Goal: Task Accomplishment & Management: Manage account settings

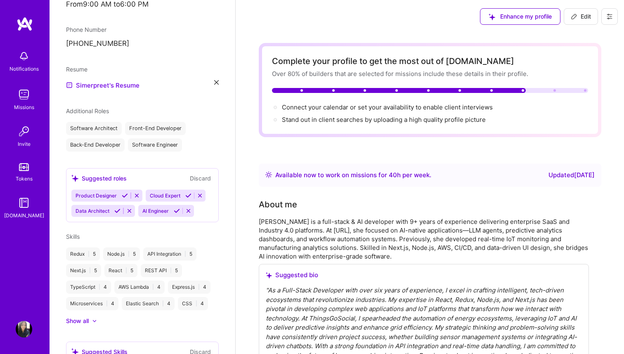
click at [581, 20] on span "Edit" at bounding box center [581, 16] width 20 height 8
select select "IN"
select select "Right Now"
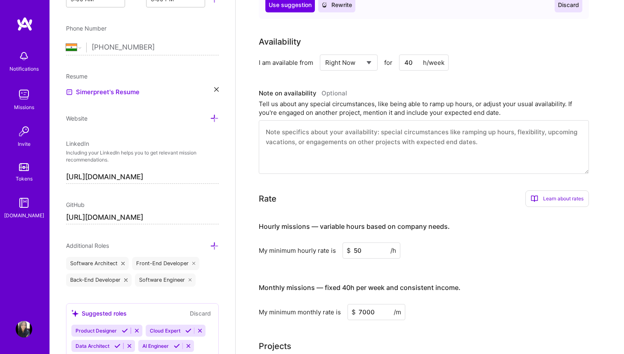
scroll to position [365, 0]
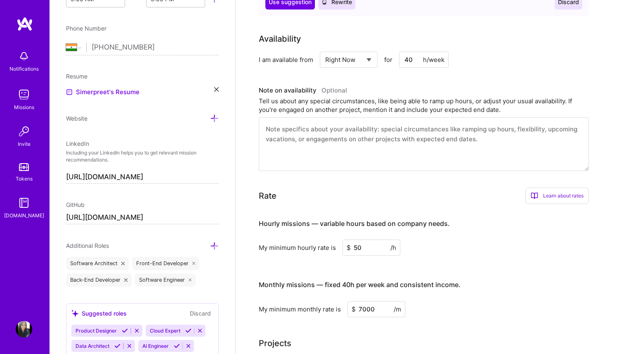
click at [386, 149] on textarea at bounding box center [424, 144] width 330 height 54
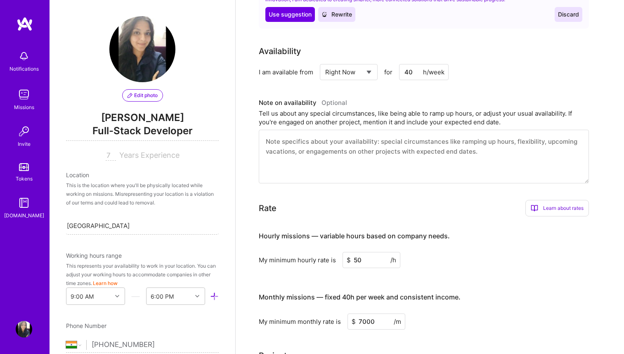
scroll to position [1, 0]
click at [104, 230] on div "[GEOGRAPHIC_DATA], [GEOGRAPHIC_DATA], [GEOGRAPHIC_DATA] [GEOGRAPHIC_DATA], [GEO…" at bounding box center [142, 224] width 153 height 17
click at [143, 224] on div "[GEOGRAPHIC_DATA], [GEOGRAPHIC_DATA], [GEOGRAPHIC_DATA] [GEOGRAPHIC_DATA], [GEO…" at bounding box center [142, 224] width 153 height 17
click at [121, 199] on div "This is the location where you'll be physically located while working on missio…" at bounding box center [142, 193] width 153 height 26
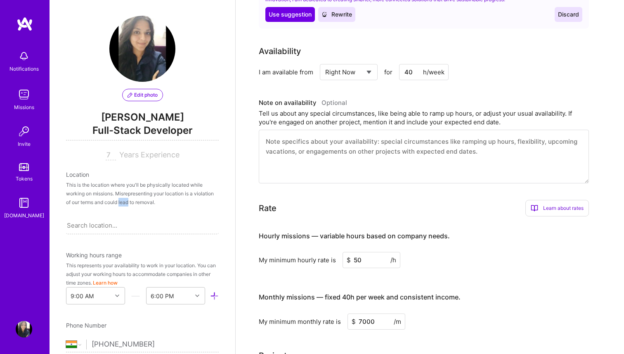
click at [121, 199] on div "This is the location where you'll be physically located while working on missio…" at bounding box center [142, 193] width 153 height 26
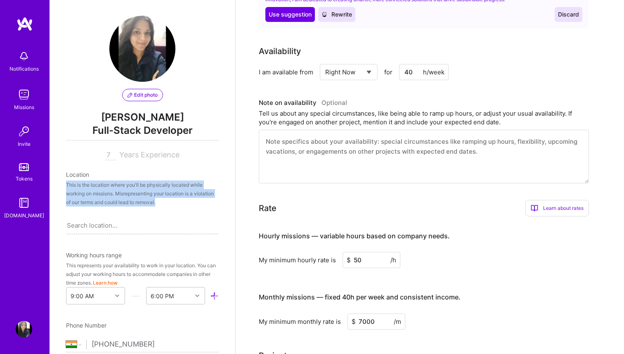
click at [139, 217] on div "Search location..." at bounding box center [142, 224] width 153 height 17
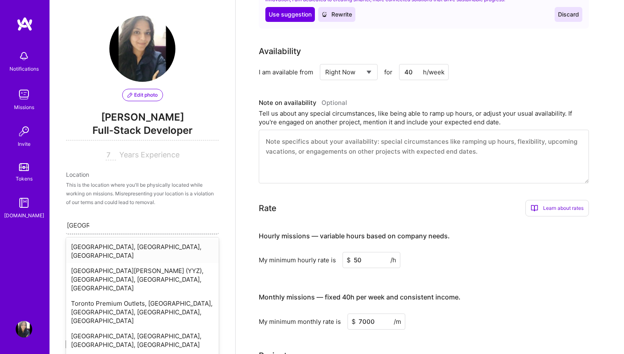
click at [82, 224] on input "[GEOGRAPHIC_DATA]" at bounding box center [78, 225] width 22 height 9
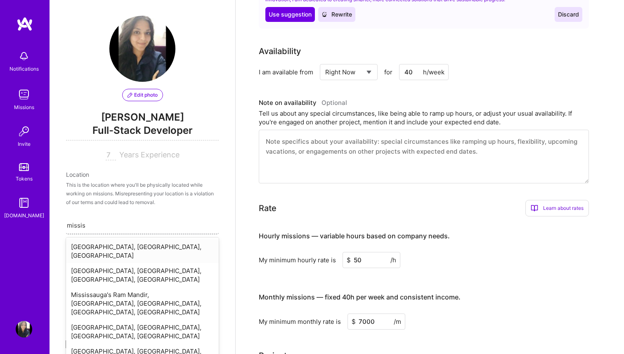
type input "missi"
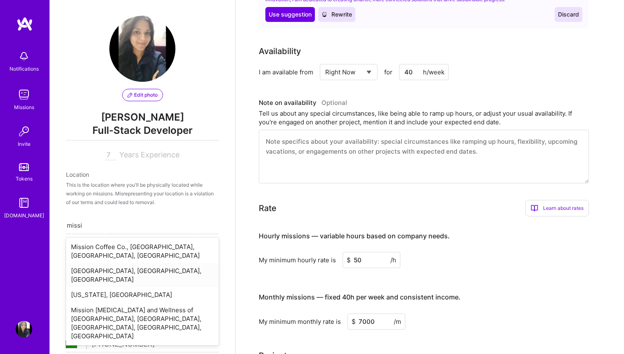
click at [80, 272] on div "[GEOGRAPHIC_DATA], [GEOGRAPHIC_DATA], [GEOGRAPHIC_DATA]" at bounding box center [142, 275] width 153 height 24
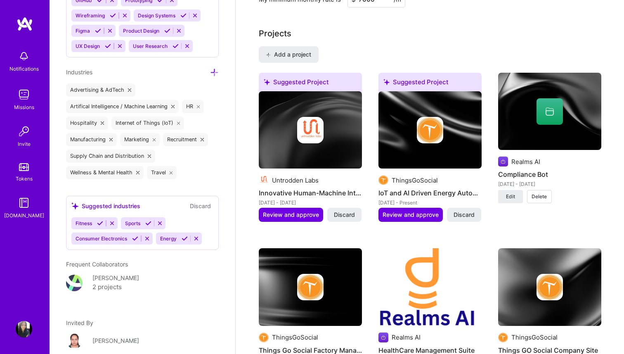
scroll to position [668, 0]
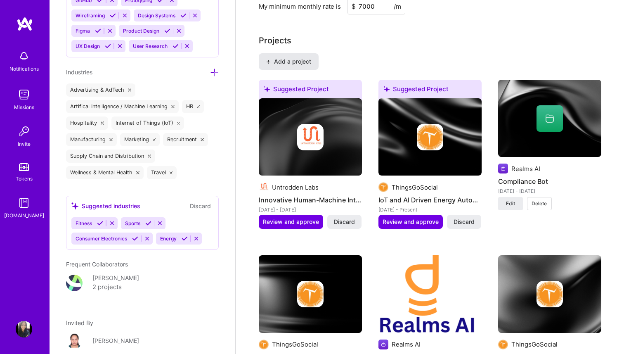
click at [298, 67] on button "Add a project" at bounding box center [289, 61] width 60 height 17
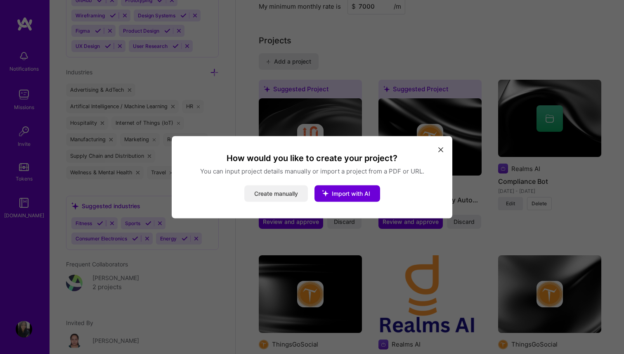
click at [286, 196] on button "Create manually" at bounding box center [276, 193] width 64 height 17
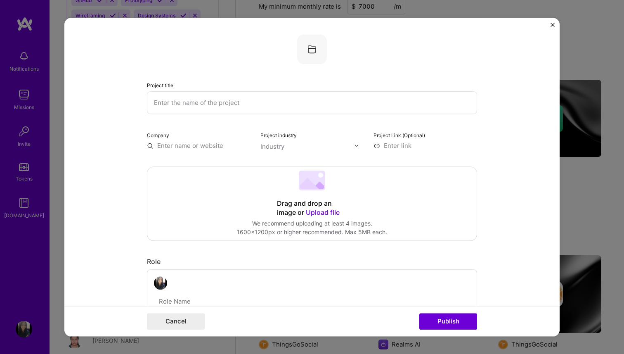
click at [218, 102] on input "text" at bounding box center [312, 102] width 330 height 23
type input "R"
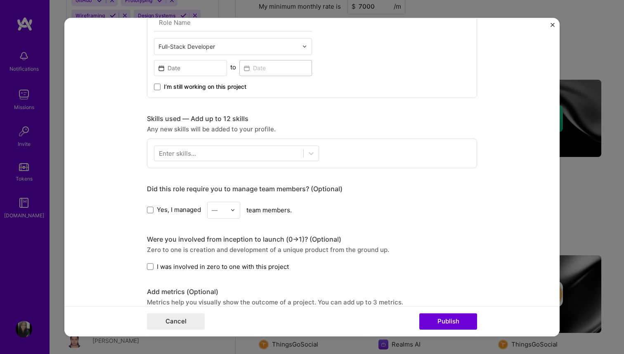
scroll to position [284, 0]
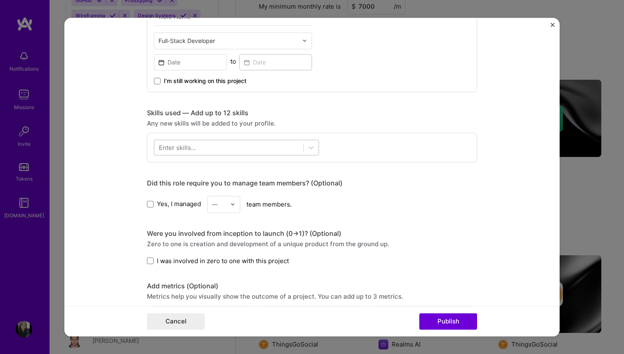
click at [218, 149] on div at bounding box center [228, 147] width 149 height 14
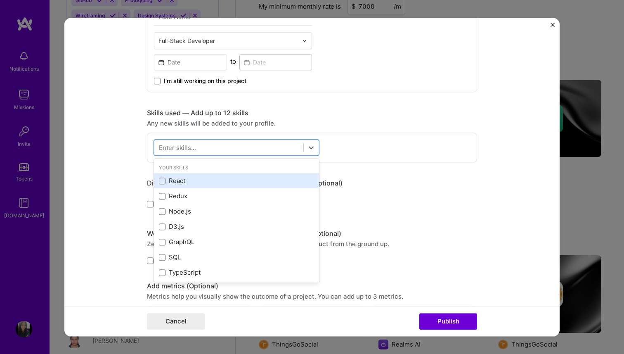
click at [198, 176] on div "React" at bounding box center [236, 180] width 165 height 15
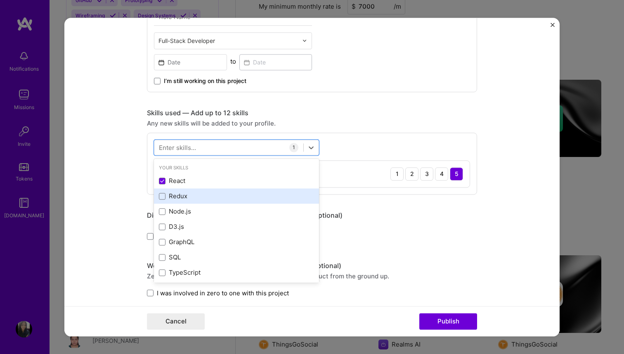
click at [195, 192] on div "Redux" at bounding box center [236, 196] width 155 height 9
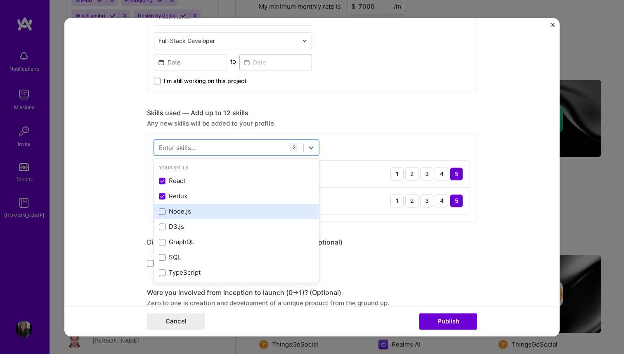
click at [194, 210] on div "Node.js" at bounding box center [236, 211] width 155 height 9
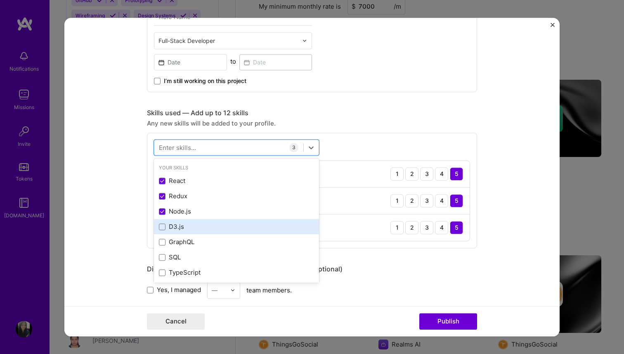
click at [192, 227] on div "D3.js" at bounding box center [236, 227] width 155 height 9
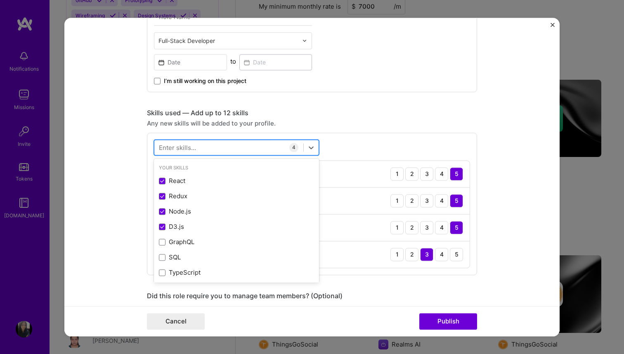
click at [266, 147] on div at bounding box center [228, 147] width 149 height 14
click at [257, 148] on div at bounding box center [228, 147] width 149 height 14
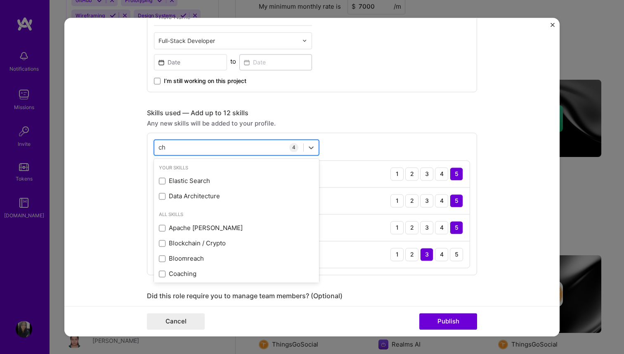
type input "c"
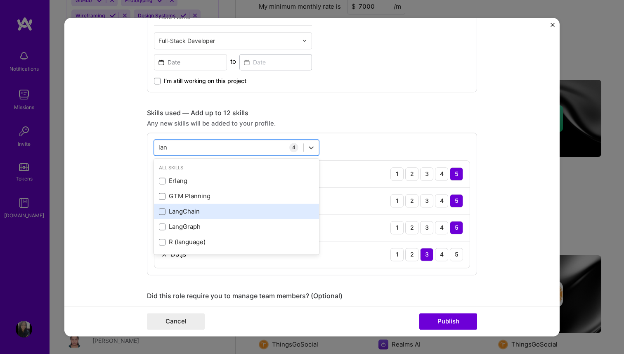
click at [237, 211] on div "LangChain" at bounding box center [236, 211] width 155 height 9
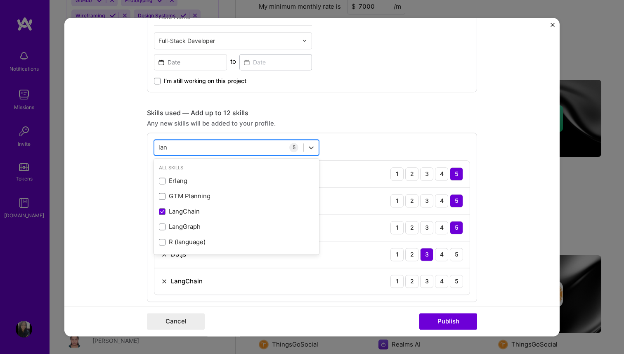
click at [239, 147] on div "lan lan" at bounding box center [228, 147] width 149 height 14
type input "l"
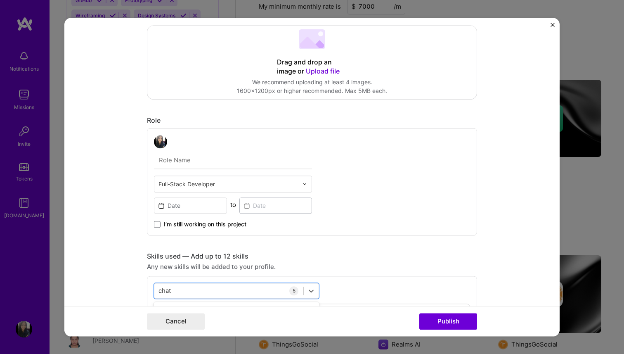
scroll to position [0, 0]
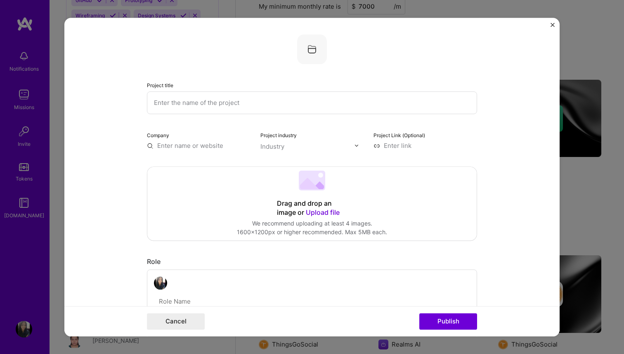
type input "chat"
click at [201, 115] on div "Project title Company Project industry Industry Project Link (Optional)" at bounding box center [312, 92] width 330 height 116
click at [199, 105] on input "text" at bounding box center [312, 102] width 330 height 23
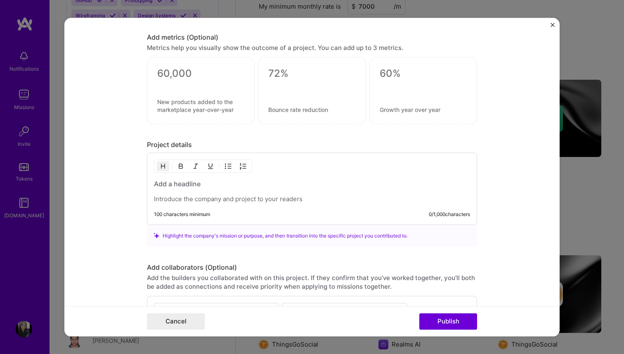
scroll to position [674, 0]
click at [187, 183] on h3 at bounding box center [312, 182] width 316 height 9
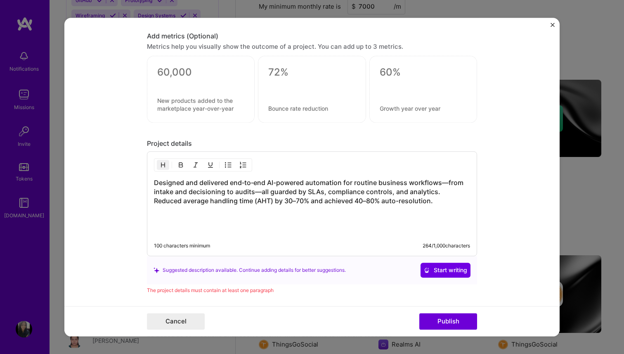
click at [106, 194] on form "Project title Company Project industry Industry Project Link (Optional) Drag an…" at bounding box center [311, 177] width 495 height 318
click at [110, 245] on form "Project title Company Project industry Industry Project Link (Optional) Drag an…" at bounding box center [311, 177] width 495 height 318
click at [436, 273] on span "Start writing" at bounding box center [445, 270] width 43 height 8
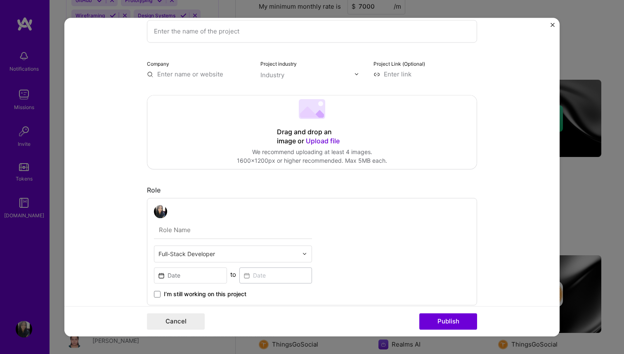
scroll to position [0, 0]
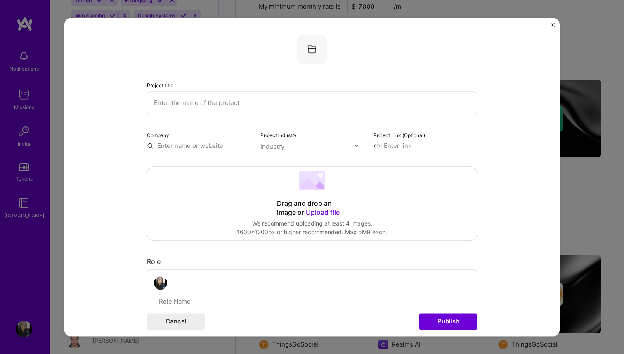
click at [163, 108] on input "text" at bounding box center [312, 102] width 330 height 23
paste input "[URL][DOMAIN_NAME]"
type input "[URL][DOMAIN_NAME]"
paste input "Workflow Automation"
type input "Workflow Automation"
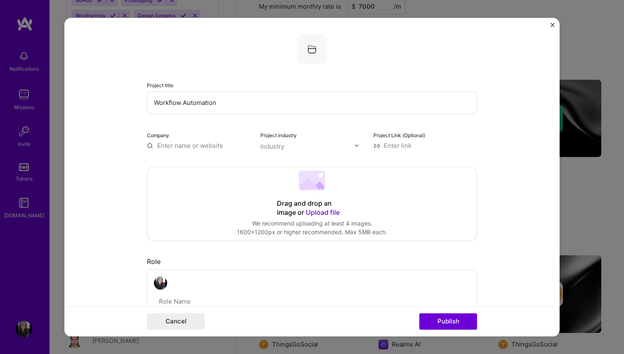
click at [387, 145] on input at bounding box center [426, 145] width 104 height 9
paste input "[URL][DOMAIN_NAME]"
type input "[URL][DOMAIN_NAME]"
click at [322, 148] on input "text" at bounding box center [307, 146] width 94 height 9
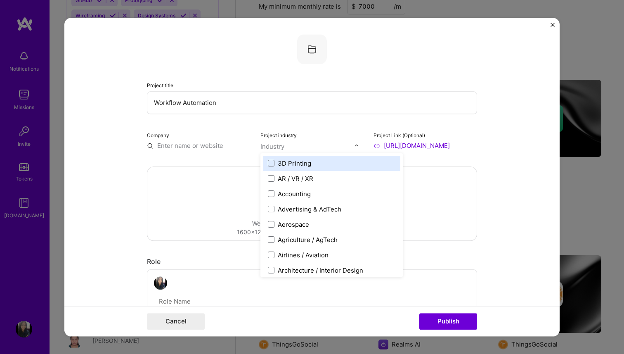
scroll to position [0, 0]
type input "fi"
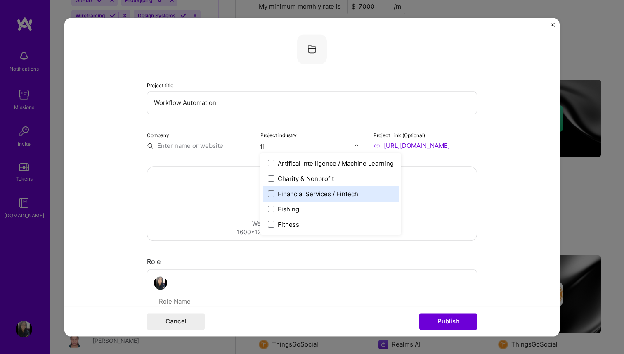
click at [310, 191] on div "Financial Services / Fintech" at bounding box center [318, 193] width 81 height 9
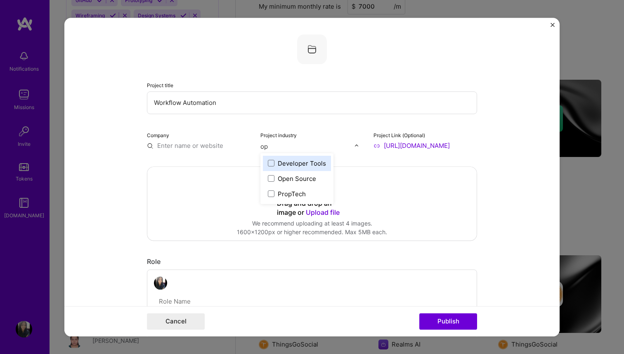
type input "o"
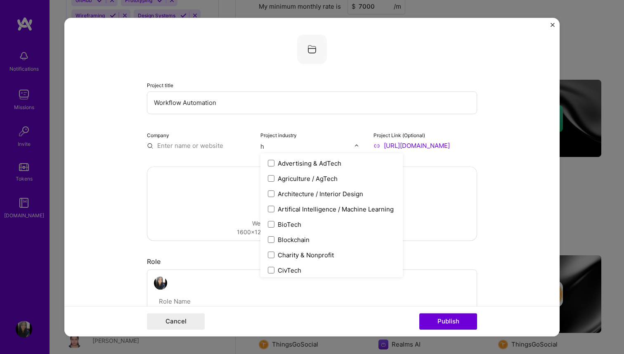
type input "hr"
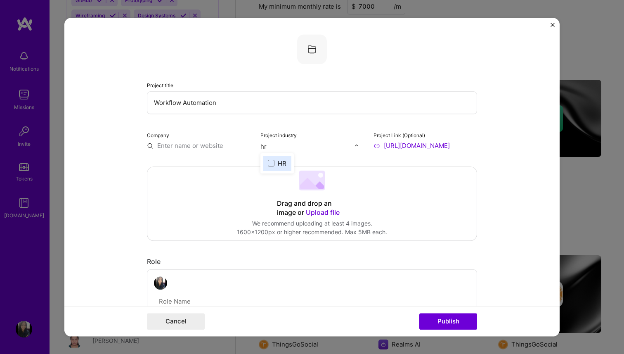
click at [284, 163] on div "HR" at bounding box center [282, 163] width 9 height 9
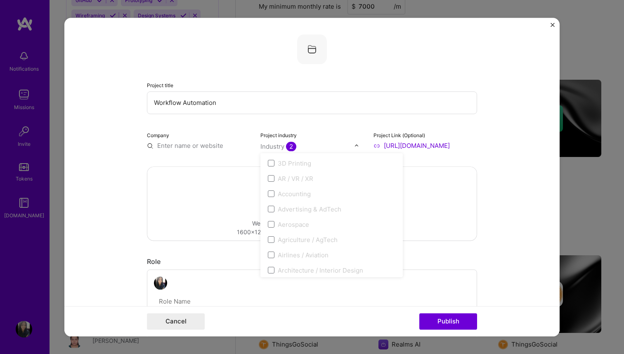
click at [213, 150] on input "text" at bounding box center [199, 145] width 104 height 9
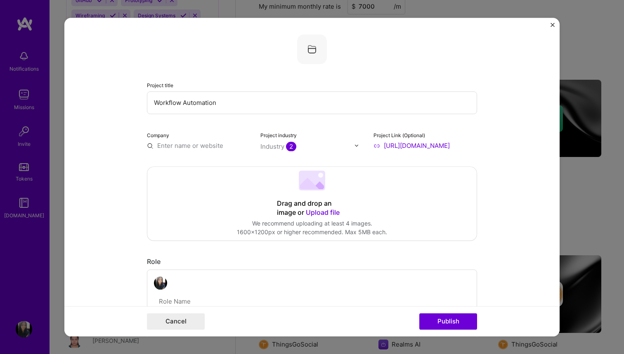
click at [213, 150] on input "text" at bounding box center [199, 145] width 104 height 9
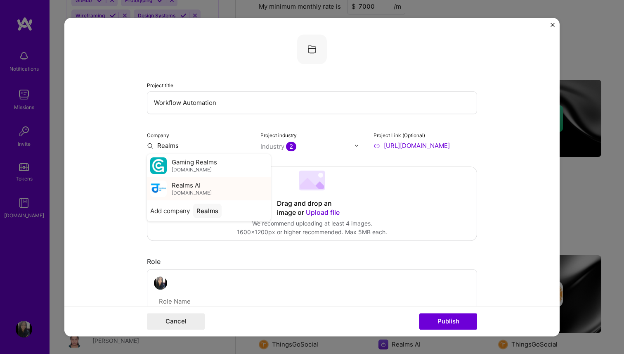
click at [196, 188] on span "Realms AI" at bounding box center [186, 185] width 29 height 9
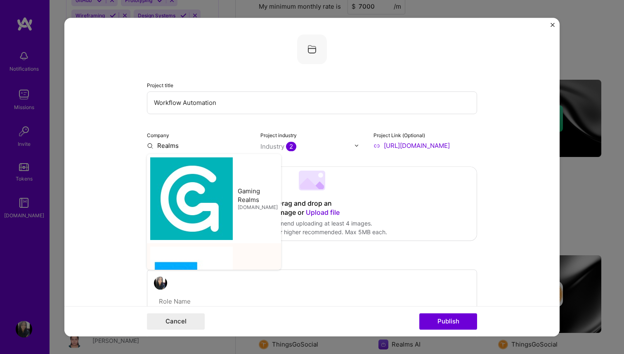
type input "Realms AI"
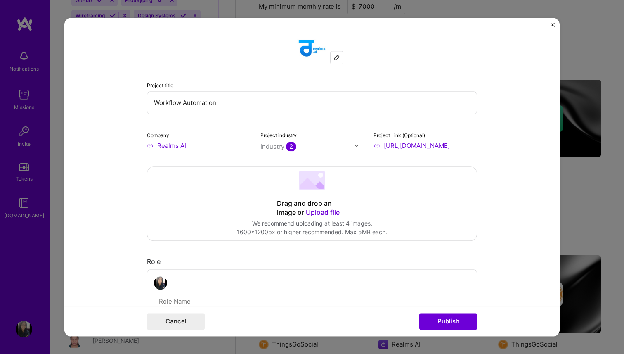
click at [105, 162] on form "Project title Workflow Automation Company Realms AI Project industry Industry 2…" at bounding box center [311, 177] width 495 height 318
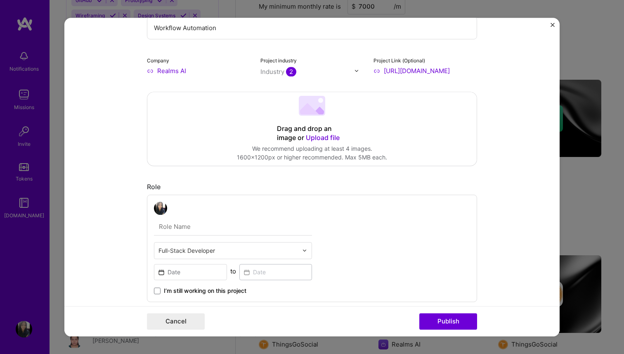
scroll to position [114, 0]
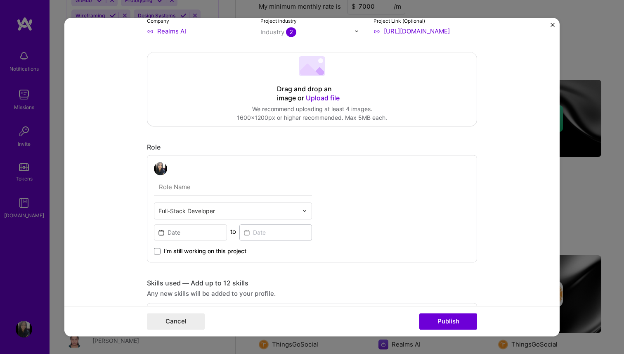
click at [290, 85] on div "Drag and drop an image or Upload file" at bounding box center [312, 94] width 70 height 18
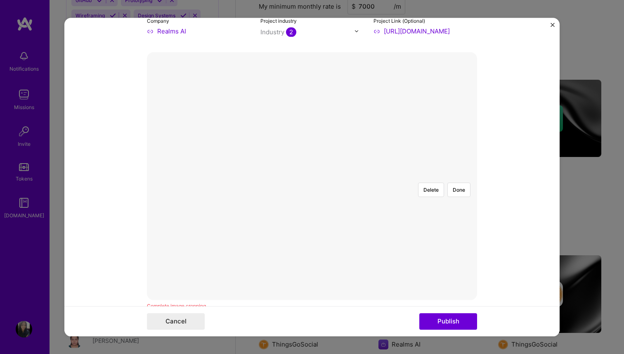
click at [427, 176] on div "Delete Done" at bounding box center [312, 176] width 330 height 0
click at [399, 179] on div at bounding box center [483, 284] width 281 height 211
click at [353, 186] on div at bounding box center [489, 288] width 272 height 204
click at [312, 176] on div at bounding box center [312, 176] width 0 height 0
click at [432, 196] on div at bounding box center [468, 293] width 259 height 194
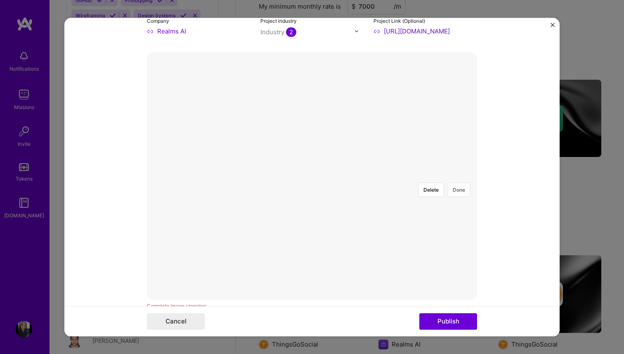
click at [458, 182] on button "Done" at bounding box center [459, 189] width 23 height 14
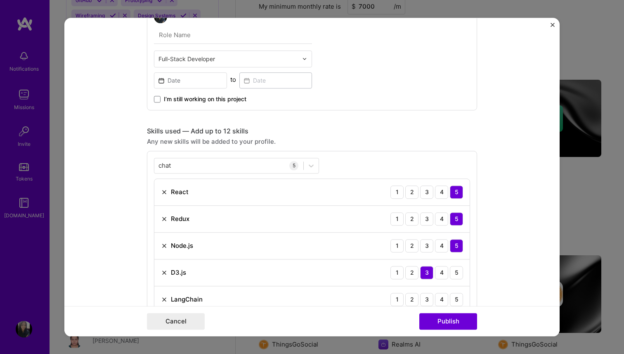
scroll to position [451, 0]
click at [175, 77] on input at bounding box center [190, 79] width 73 height 16
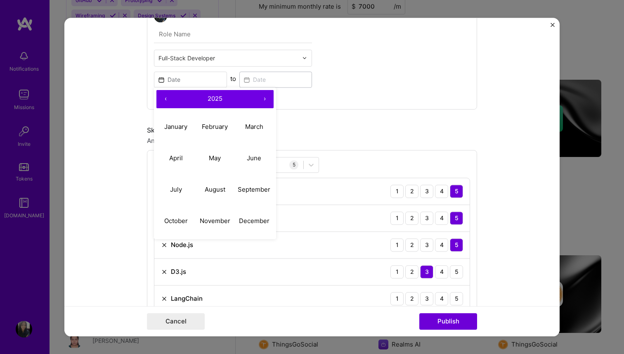
click at [166, 99] on button "‹" at bounding box center [165, 99] width 18 height 18
click at [211, 223] on abbr "November" at bounding box center [215, 221] width 31 height 8
type input "[DATE]"
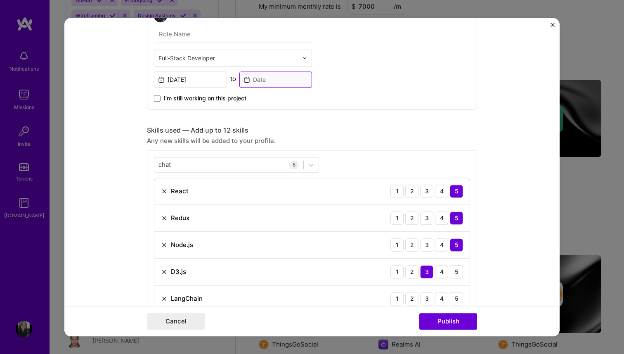
click at [282, 74] on input at bounding box center [275, 79] width 73 height 16
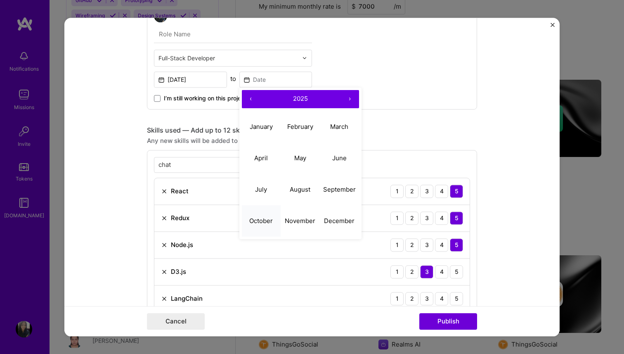
click at [267, 222] on abbr "October" at bounding box center [261, 221] width 24 height 8
type input "[DATE]"
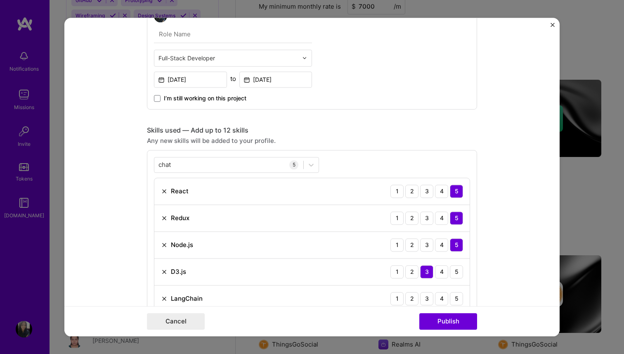
click at [381, 117] on div "Project title Workflow Automation Company Realms AI Project industry Industry 2…" at bounding box center [312, 286] width 330 height 1406
click at [206, 162] on div "chat chat" at bounding box center [228, 165] width 149 height 14
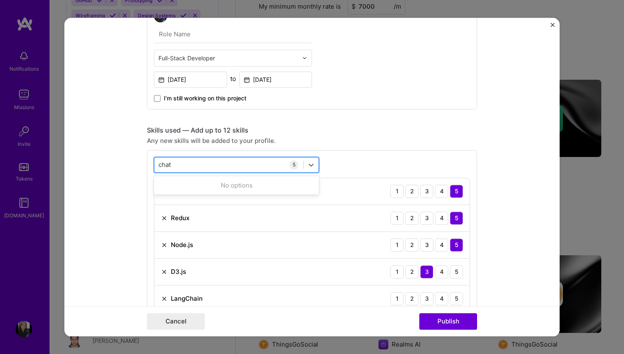
click at [206, 162] on div "chat chat" at bounding box center [228, 165] width 149 height 14
click at [173, 164] on div "chat chat" at bounding box center [228, 165] width 149 height 14
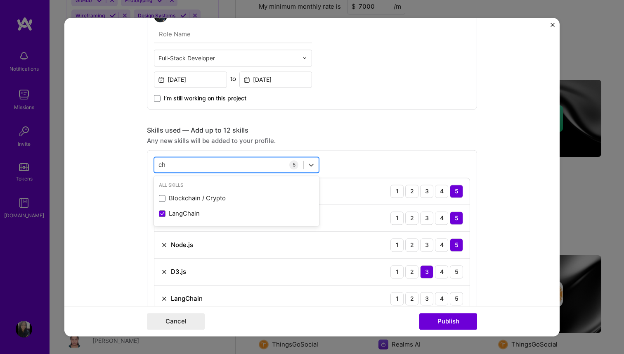
type input "c"
type input "r"
type input "t"
type input "r"
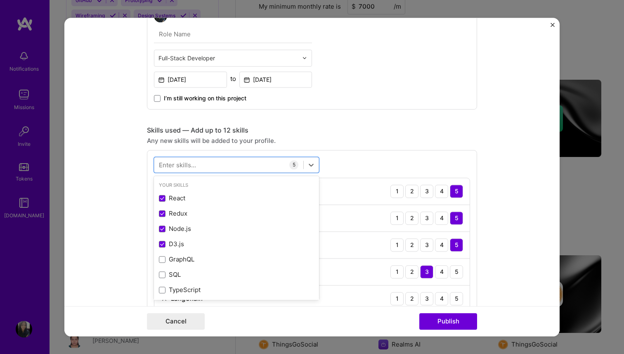
click at [100, 152] on form "Project title Workflow Automation Company Realms AI Project industry Industry 2…" at bounding box center [311, 177] width 495 height 318
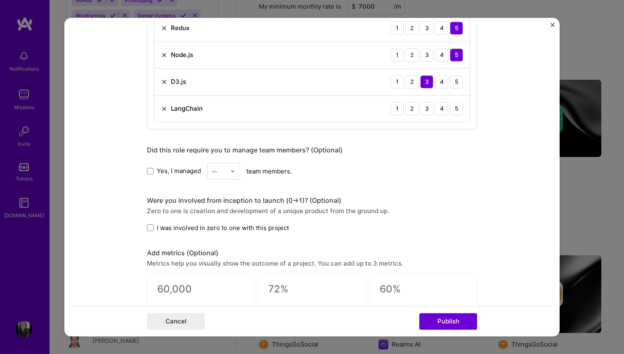
scroll to position [553, 0]
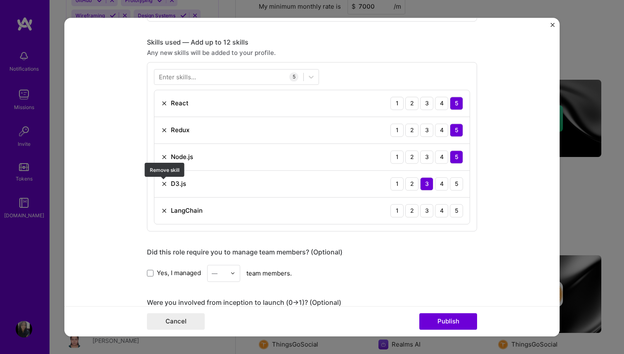
click at [165, 184] on img at bounding box center [164, 183] width 7 height 7
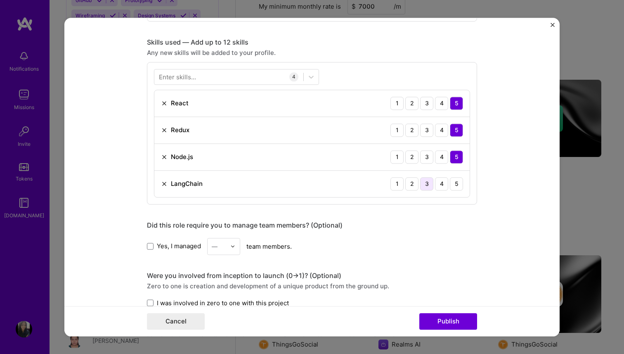
click at [431, 184] on div "3" at bounding box center [426, 183] width 13 height 13
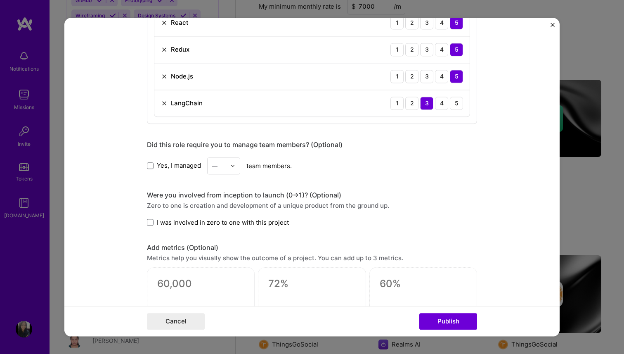
scroll to position [639, 0]
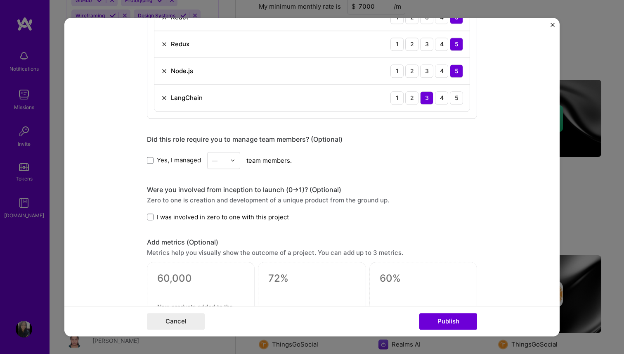
click at [249, 220] on span "I was involved in zero to one with this project" at bounding box center [223, 217] width 132 height 9
click at [0, 0] on input "I was involved in zero to one with this project" at bounding box center [0, 0] width 0 height 0
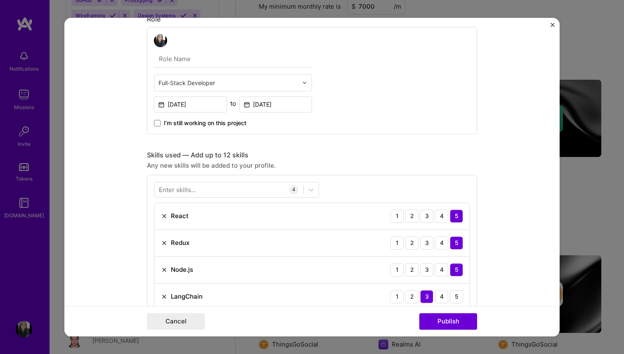
scroll to position [437, 0]
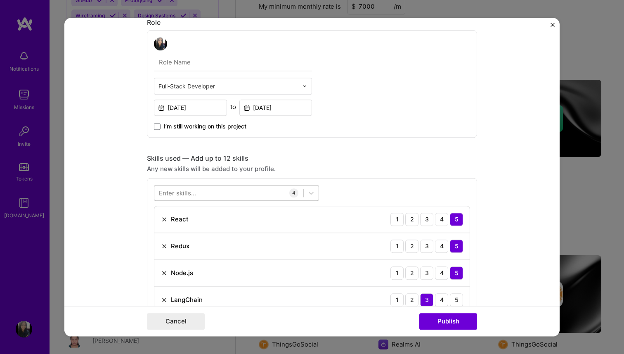
click at [195, 192] on div at bounding box center [228, 193] width 149 height 14
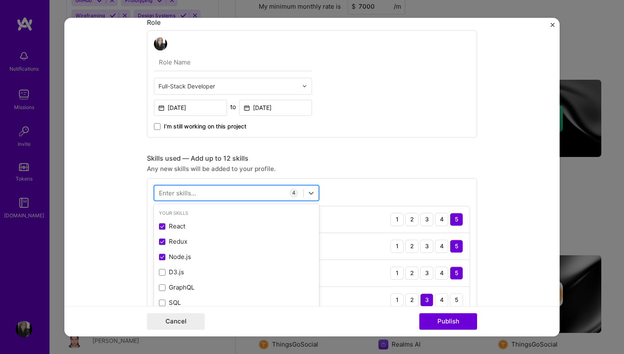
click at [227, 196] on div at bounding box center [228, 193] width 149 height 14
click at [224, 193] on div at bounding box center [228, 193] width 149 height 14
type input "a"
click at [237, 192] on div "rag rag" at bounding box center [228, 193] width 149 height 14
type input "r"
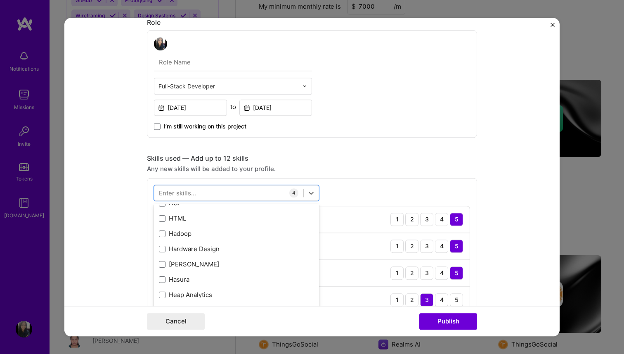
scroll to position [2642, 0]
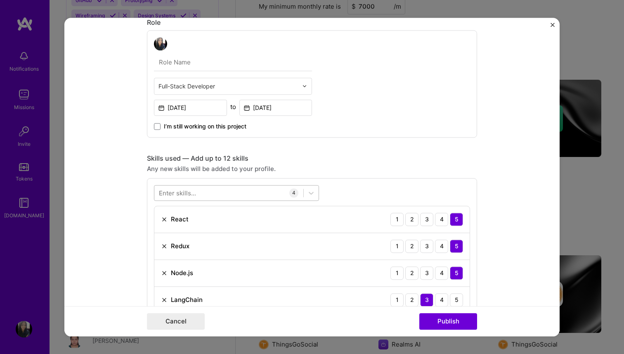
click at [199, 197] on div at bounding box center [228, 193] width 149 height 14
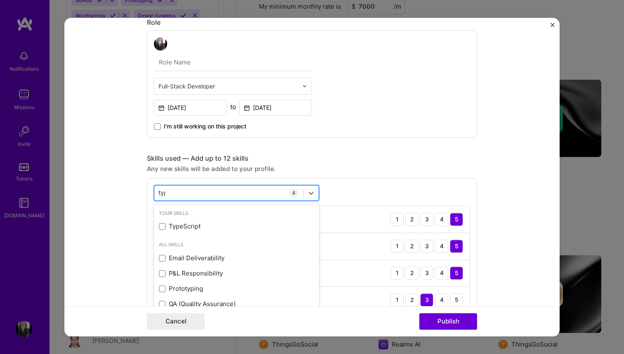
type input "type"
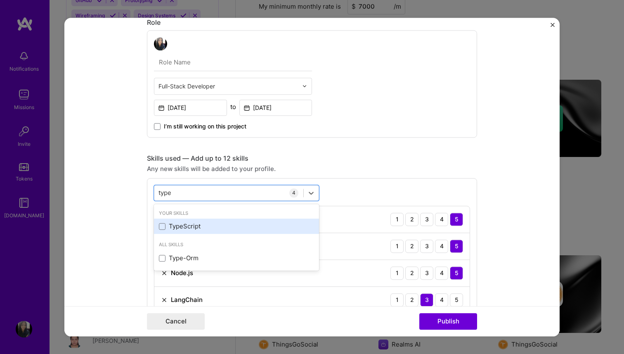
click at [196, 228] on div "TypeScript" at bounding box center [236, 226] width 155 height 9
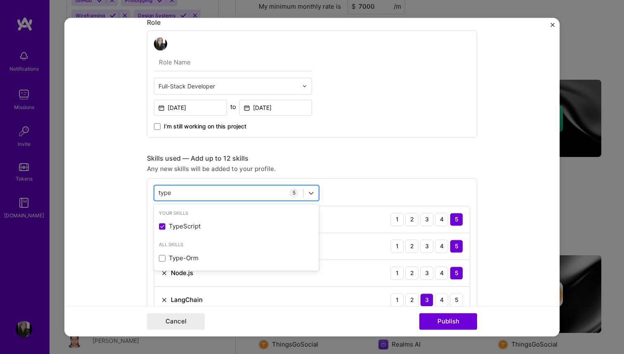
click at [185, 196] on div "type type" at bounding box center [228, 193] width 149 height 14
click at [171, 195] on input "type" at bounding box center [166, 192] width 14 height 9
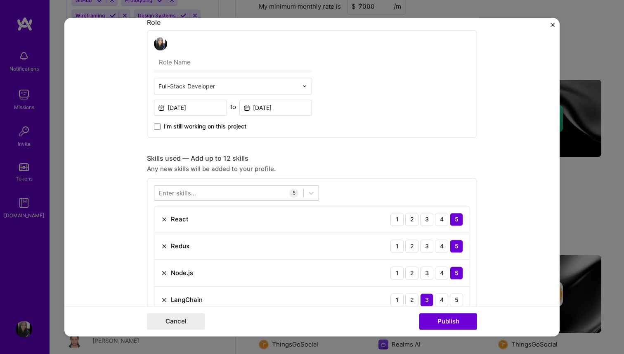
click at [227, 190] on div at bounding box center [228, 193] width 149 height 14
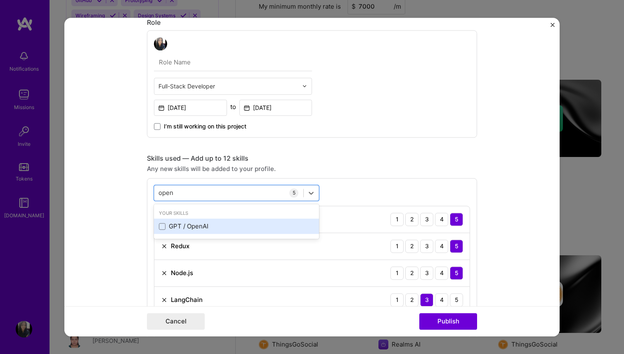
click at [175, 226] on div "GPT / OpenAI" at bounding box center [236, 226] width 155 height 9
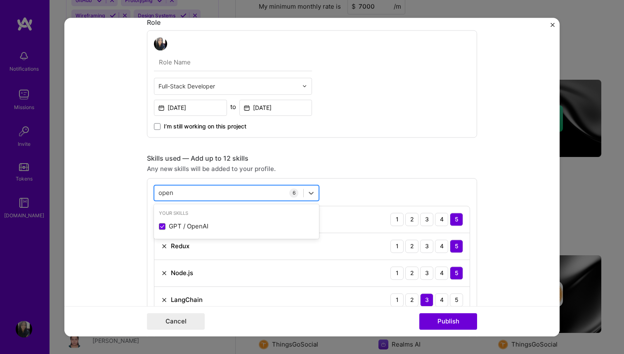
click at [226, 193] on div "open open" at bounding box center [228, 193] width 149 height 14
type input "o"
type input "p"
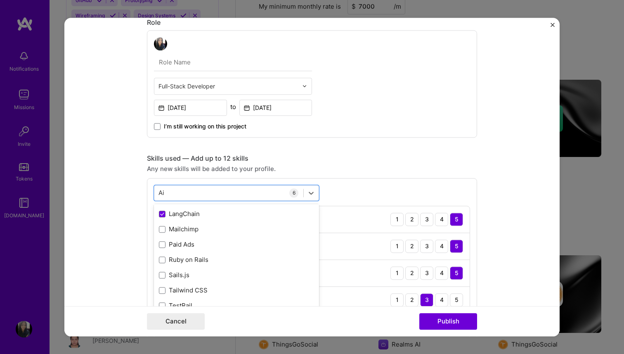
scroll to position [156, 0]
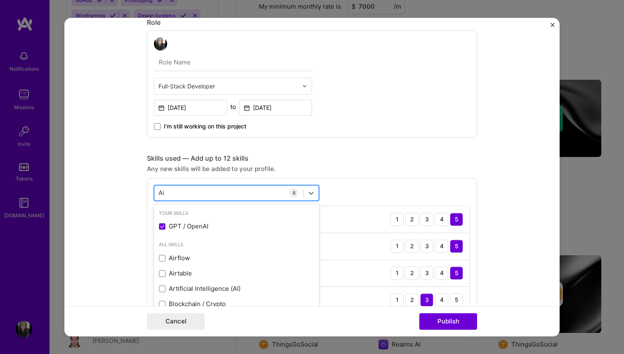
click at [215, 192] on div "Ai Ai" at bounding box center [228, 193] width 149 height 14
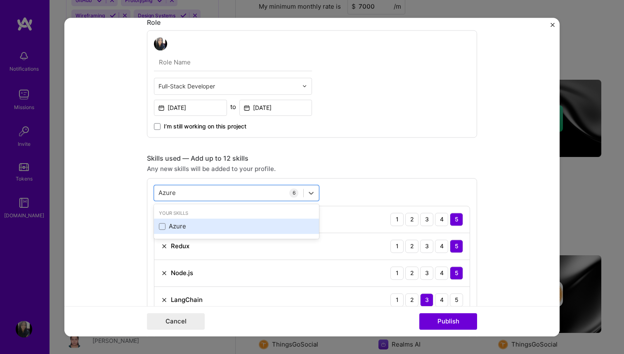
click at [202, 227] on div "Azure" at bounding box center [236, 226] width 155 height 9
type input "Azure"
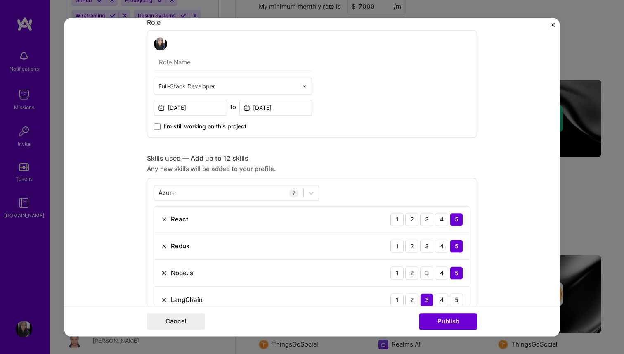
click at [365, 179] on div "Azure Azure 7 React 1 2 3 4 5 Redux 1 2 3 4 5 Node.js 1 2 3 4 5 LangChain 1 2 3…" at bounding box center [312, 289] width 330 height 223
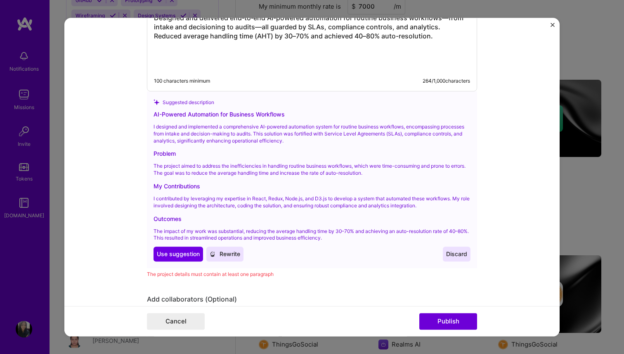
scroll to position [1177, 0]
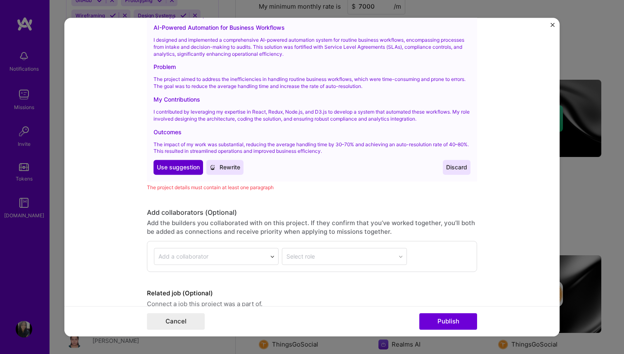
click at [180, 168] on span "Use suggestion" at bounding box center [178, 167] width 43 height 8
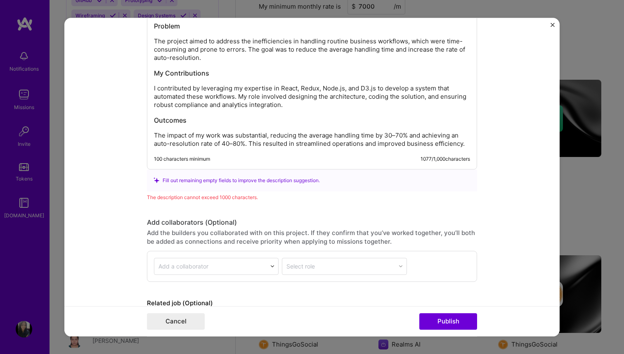
scroll to position [1134, 0]
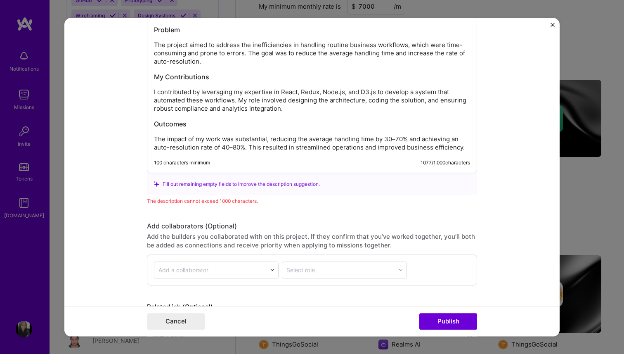
click at [247, 143] on p "The impact of my work was substantial, reducing the average handling time by 30…" at bounding box center [312, 143] width 316 height 17
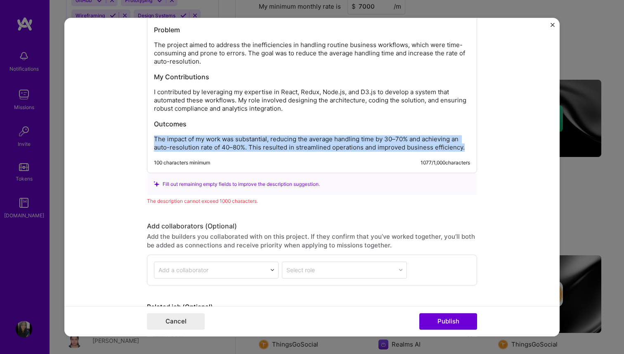
click at [247, 143] on p "The impact of my work was substantial, reducing the average handling time by 30…" at bounding box center [312, 143] width 316 height 17
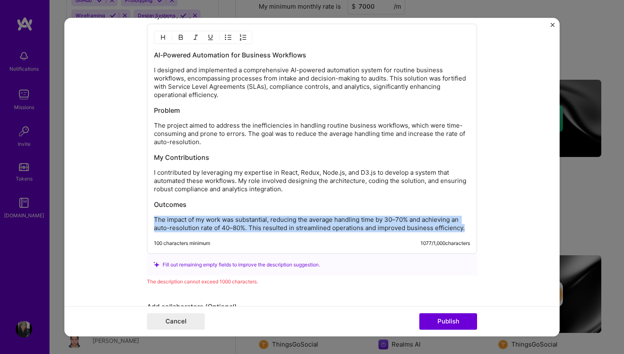
scroll to position [1035, 0]
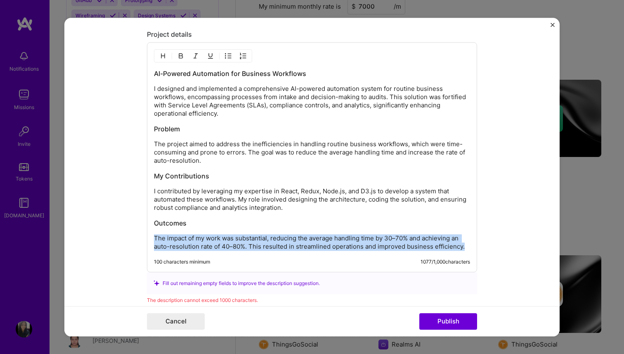
click at [236, 116] on p "I designed and implemented a comprehensive AI-powered automation system for rou…" at bounding box center [312, 101] width 316 height 33
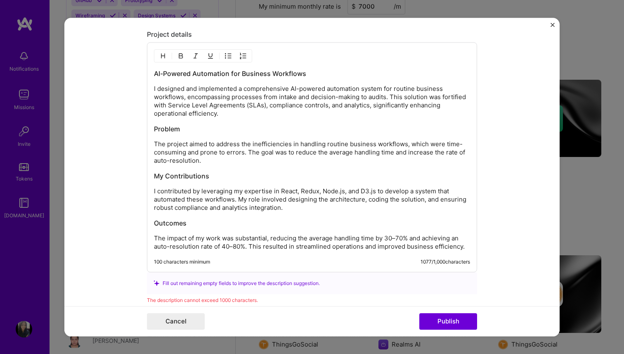
click at [236, 116] on p "I designed and implemented a comprehensive AI-powered automation system for rou…" at bounding box center [312, 101] width 316 height 33
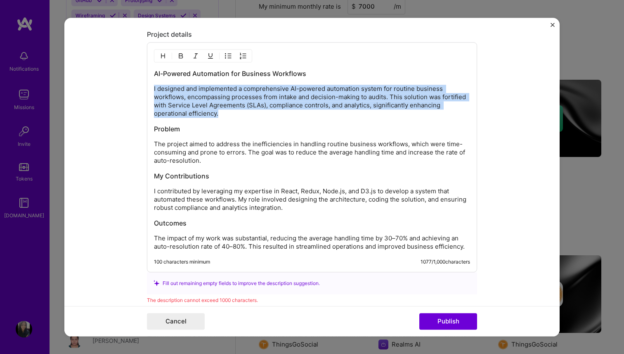
click at [232, 139] on div "AI-Powered Automation for Business Workflows I designed and implemented a compr…" at bounding box center [312, 160] width 316 height 182
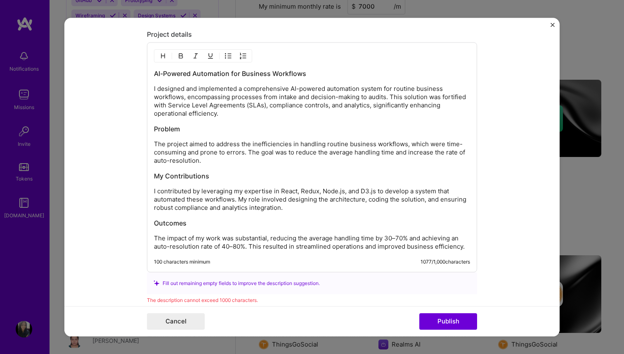
click at [232, 139] on div "AI-Powered Automation for Business Workflows I designed and implemented a compr…" at bounding box center [312, 160] width 316 height 182
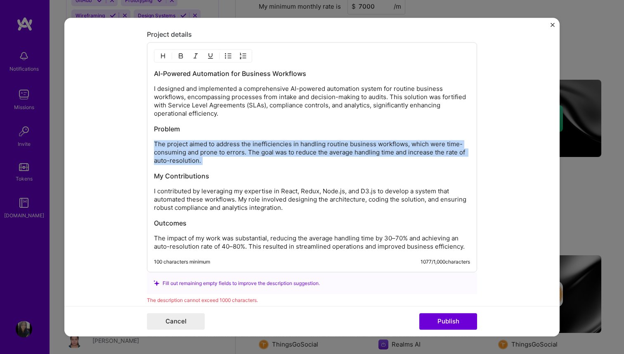
click at [232, 139] on div "AI-Powered Automation for Business Workflows I designed and implemented a compr…" at bounding box center [312, 160] width 316 height 182
click at [230, 174] on h3 "My Contributions" at bounding box center [312, 175] width 316 height 9
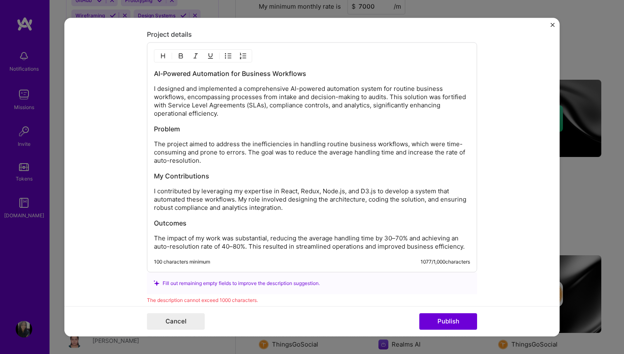
click at [230, 174] on h3 "My Contributions" at bounding box center [312, 175] width 316 height 9
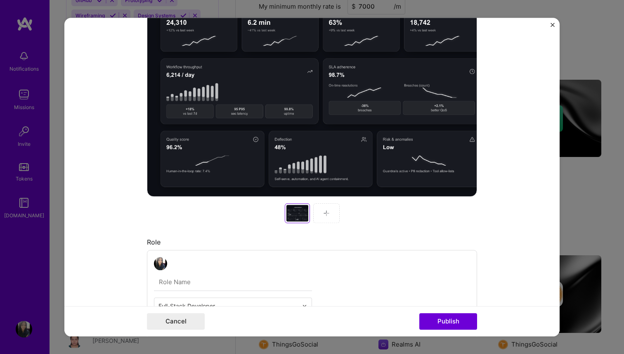
scroll to position [0, 0]
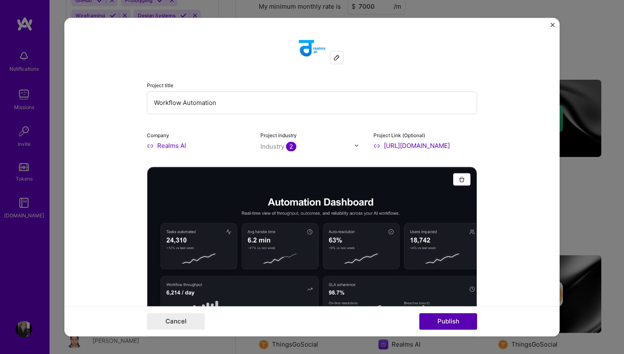
click at [457, 327] on button "Publish" at bounding box center [448, 321] width 58 height 17
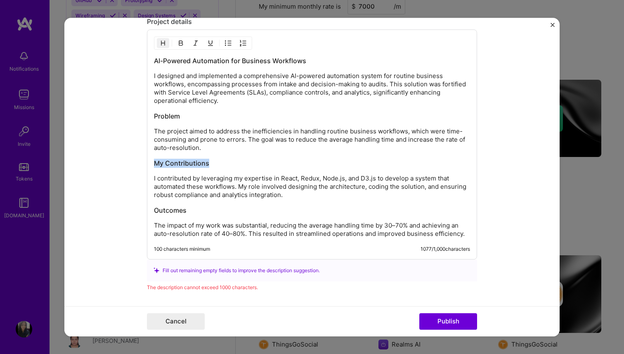
scroll to position [1037, 0]
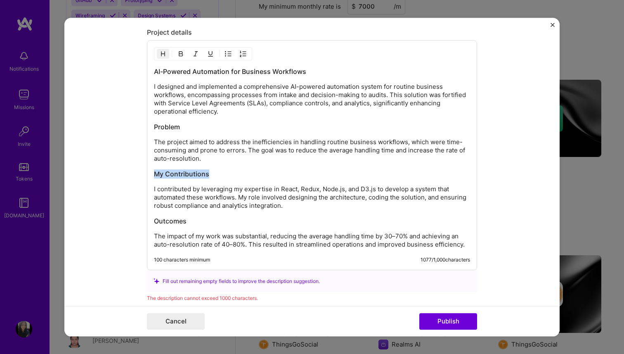
click at [227, 201] on p "I contributed by leveraging my expertise in React, Redux, Node.js, and D3.js to…" at bounding box center [312, 197] width 316 height 25
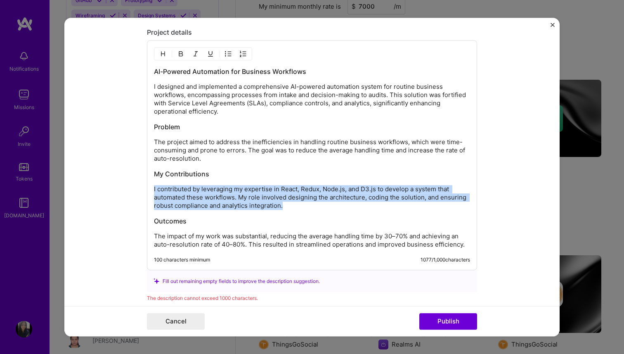
click at [310, 193] on p "I contributed by leveraging my expertise in React, Redux, Node.js, and D3.js to…" at bounding box center [312, 197] width 316 height 25
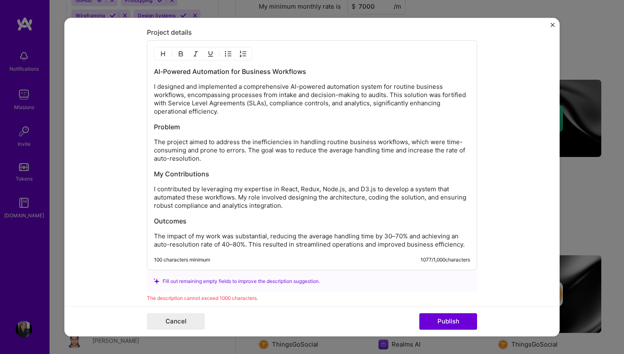
click at [229, 190] on p "I contributed by leveraging my expertise in React, Redux, Node.js, and D3.js to…" at bounding box center [312, 197] width 316 height 25
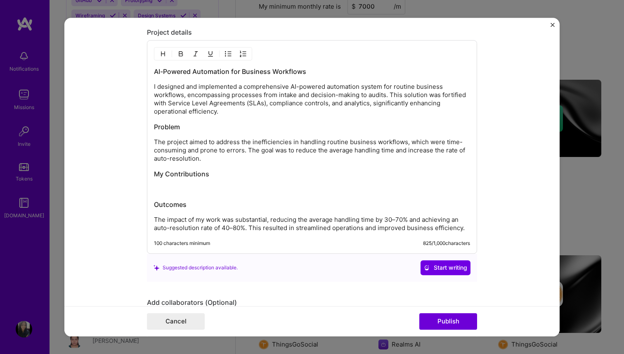
click at [181, 175] on h3 "My Contributions" at bounding box center [312, 173] width 316 height 9
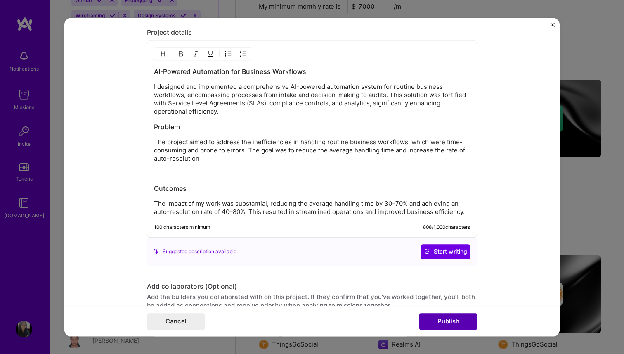
click at [446, 324] on button "Publish" at bounding box center [448, 321] width 58 height 17
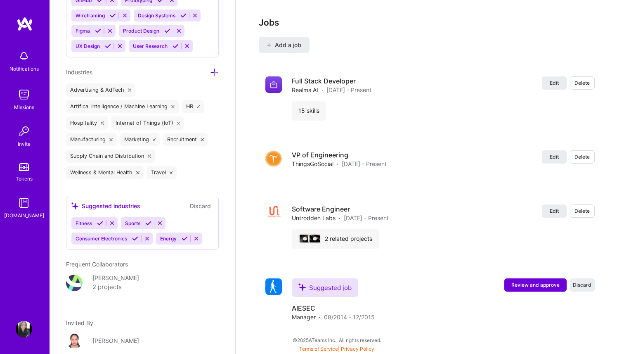
scroll to position [1215, 0]
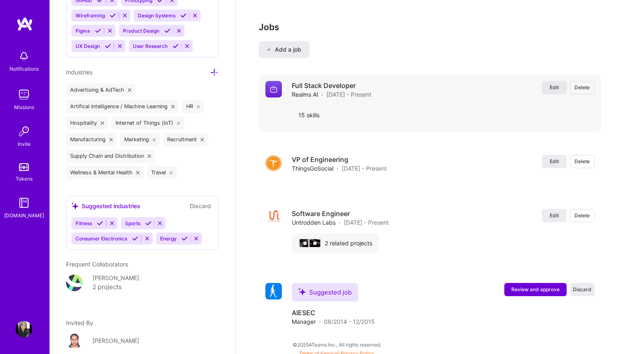
click at [551, 87] on span "Edit" at bounding box center [554, 87] width 9 height 7
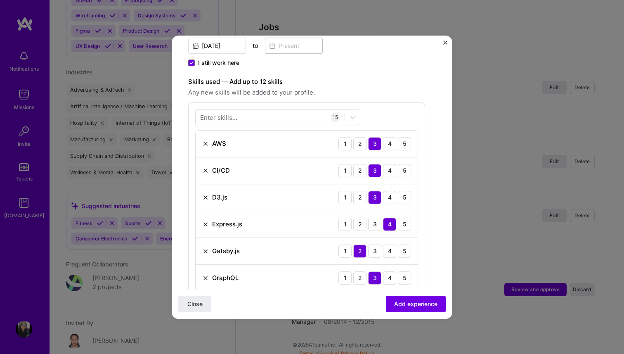
scroll to position [142, 0]
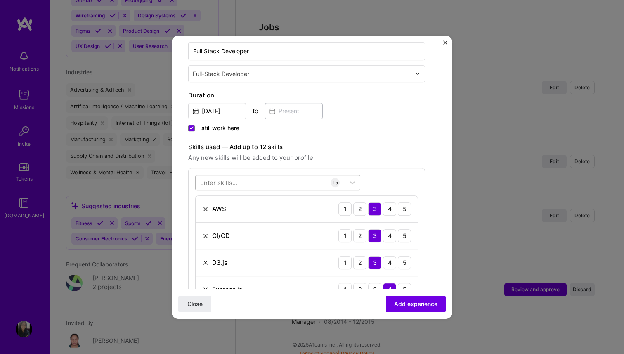
click at [248, 178] on div at bounding box center [270, 182] width 149 height 14
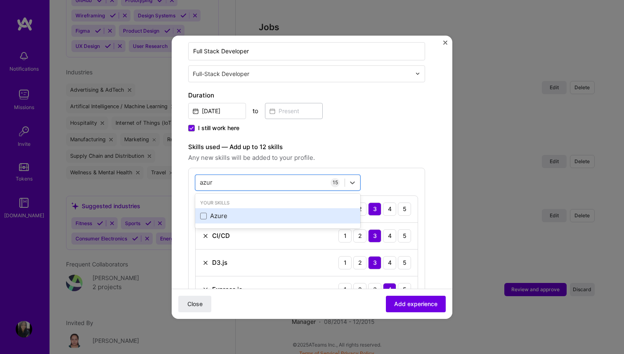
click at [226, 213] on div "Azure" at bounding box center [277, 216] width 155 height 9
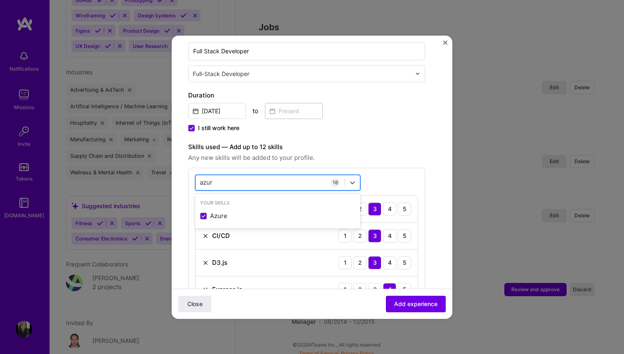
click at [226, 176] on div "azur azur" at bounding box center [270, 182] width 149 height 14
type input "a"
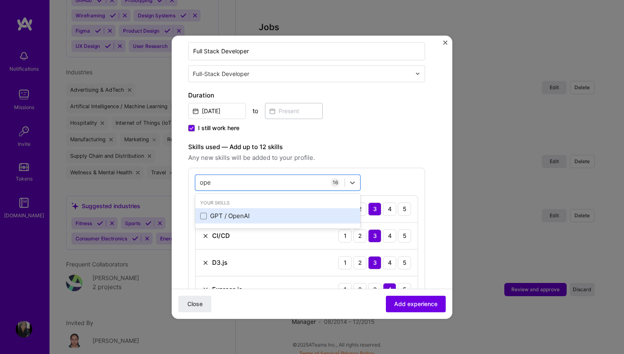
click at [229, 217] on div "GPT / OpenAI" at bounding box center [277, 216] width 155 height 9
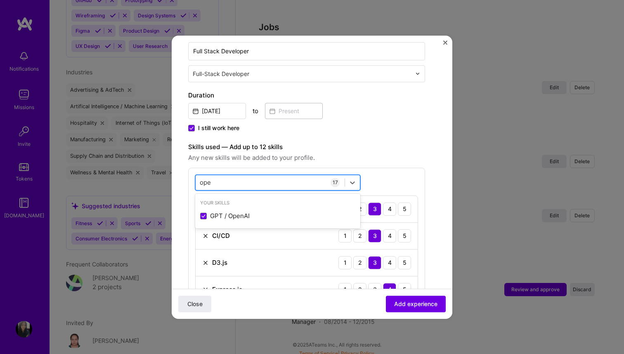
click at [232, 187] on div "ope ope" at bounding box center [270, 182] width 149 height 14
click at [229, 185] on div "ope ope" at bounding box center [270, 182] width 149 height 14
type input "o"
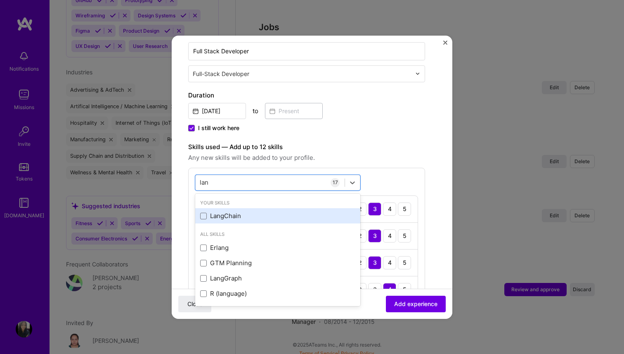
click at [221, 212] on div "LangChain" at bounding box center [277, 216] width 155 height 9
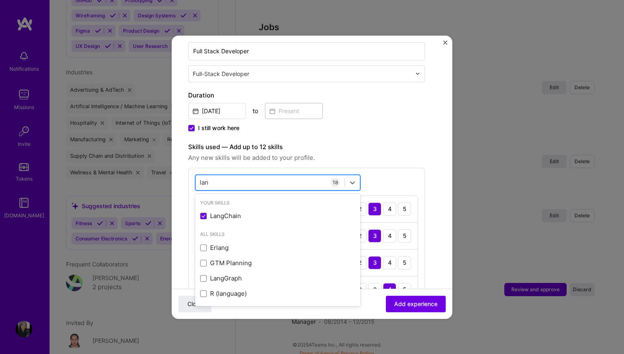
click at [223, 178] on div "lan lan" at bounding box center [270, 182] width 149 height 14
type input "l"
type input "o"
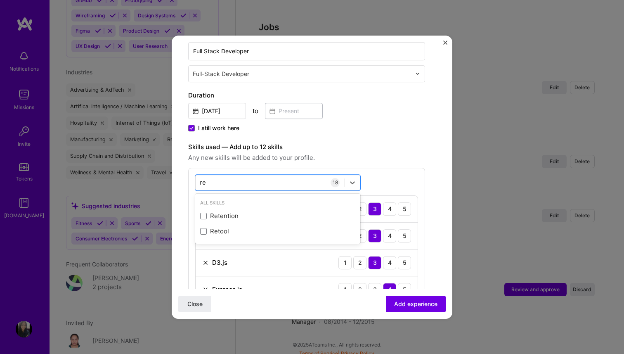
type input "r"
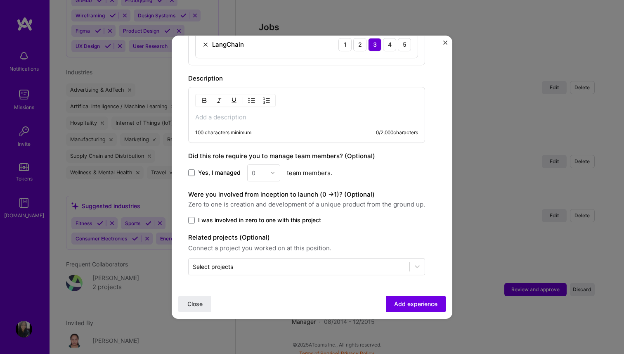
scroll to position [766, 0]
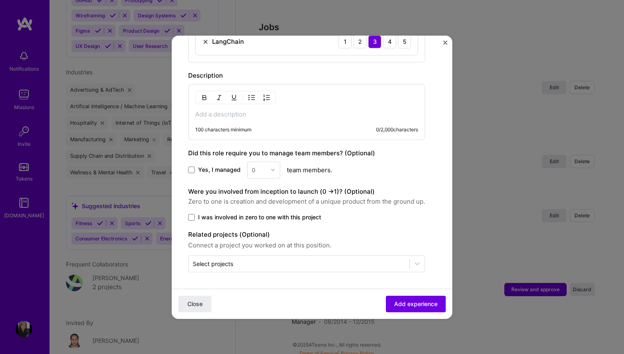
click at [292, 101] on div "100 characters minimum 0 / 2,000 characters" at bounding box center [306, 112] width 237 height 56
click at [221, 110] on p at bounding box center [306, 114] width 223 height 8
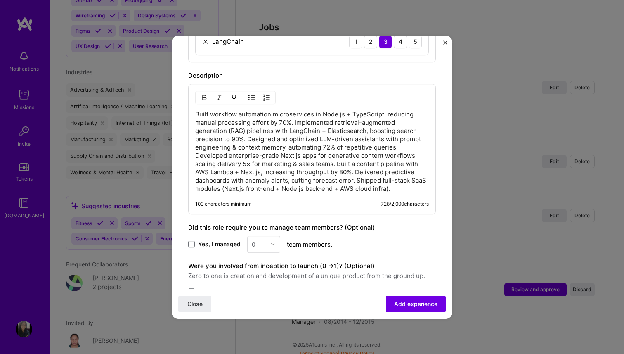
click at [297, 123] on p "Built workflow automation microservices in Node.js + TypeScript, reducing manua…" at bounding box center [312, 151] width 234 height 83
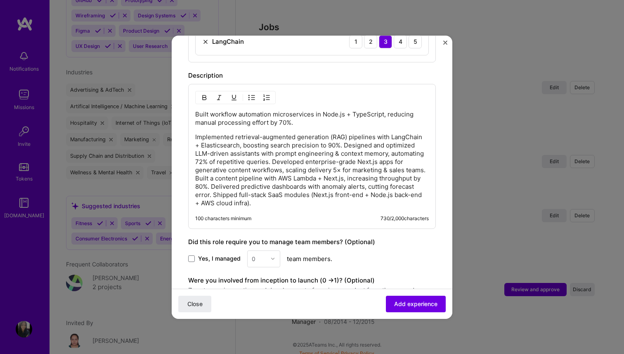
click at [340, 146] on p "Implemented retrieval-augmented generation (RAG) pipelines with LangChain + Ela…" at bounding box center [312, 170] width 234 height 74
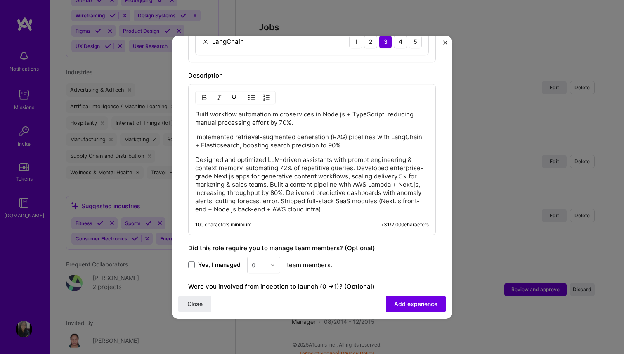
click at [358, 168] on p "Designed and optimized LLM-driven assistants with prompt engineering & context …" at bounding box center [312, 185] width 234 height 58
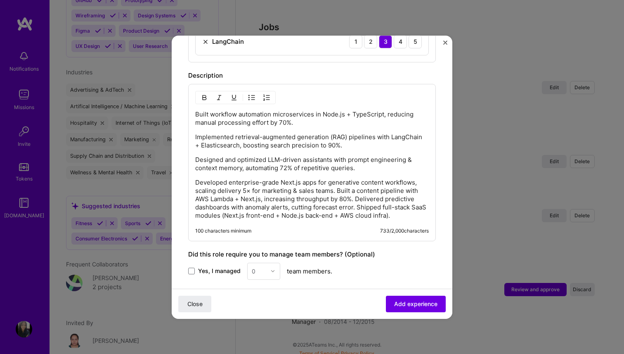
click at [337, 191] on p "Developed enterprise-grade Next.js apps for generative content workflows, scali…" at bounding box center [312, 198] width 234 height 41
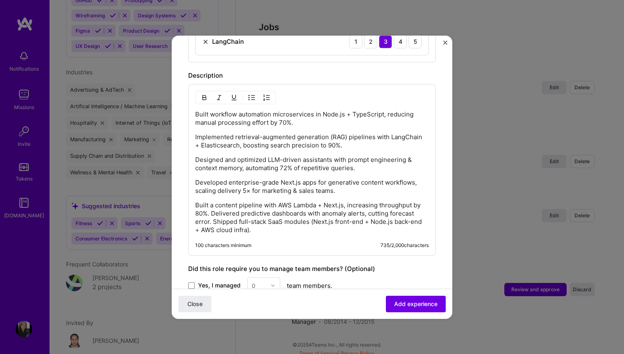
click at [211, 214] on p "Built a content pipeline with AWS Lambda + Next.js, increasing throughput by 80…" at bounding box center [312, 217] width 234 height 33
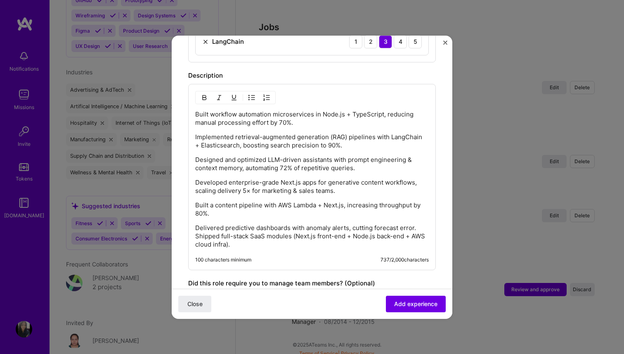
click at [262, 237] on p "Delivered predictive dashboards with anomaly alerts, cutting forecast error. Sh…" at bounding box center [312, 236] width 234 height 25
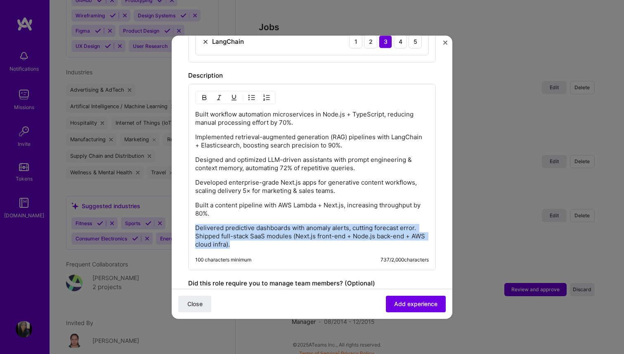
click at [406, 227] on p "Delivered predictive dashboards with anomaly alerts, cutting forecast error. Sh…" at bounding box center [312, 236] width 234 height 25
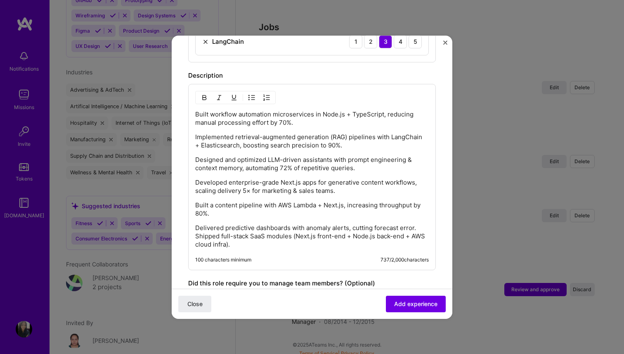
click at [417, 227] on p "Delivered predictive dashboards with anomaly alerts, cutting forecast error. Sh…" at bounding box center [312, 236] width 234 height 25
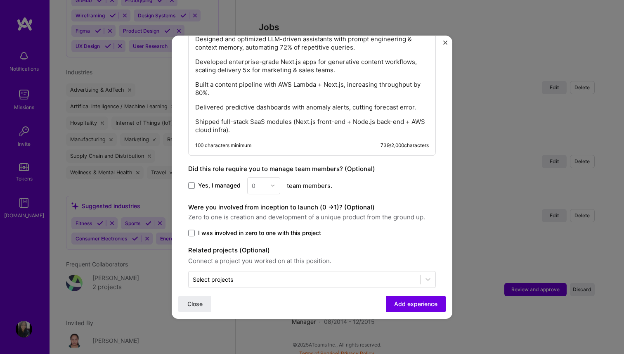
scroll to position [893, 0]
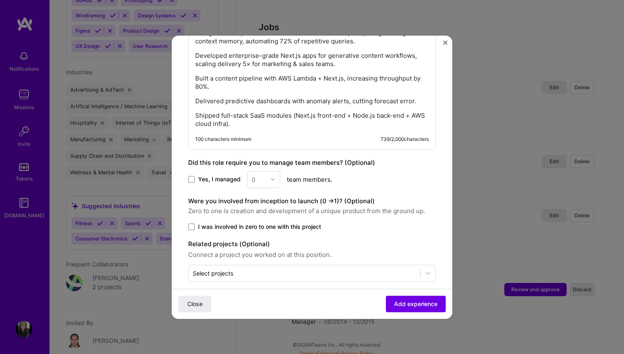
click at [308, 229] on span "I was involved in zero to one with this project" at bounding box center [259, 227] width 123 height 8
click at [0, 0] on input "I was involved in zero to one with this project" at bounding box center [0, 0] width 0 height 0
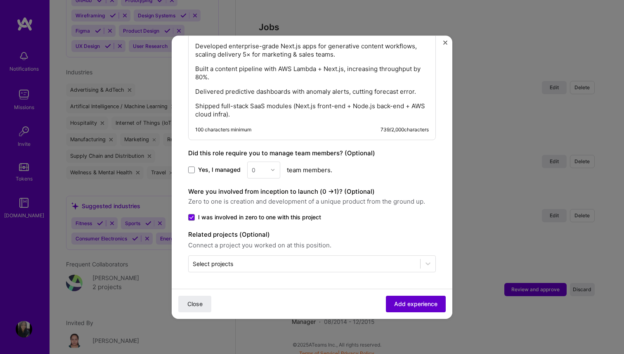
click at [411, 310] on button "Add experience" at bounding box center [416, 303] width 60 height 17
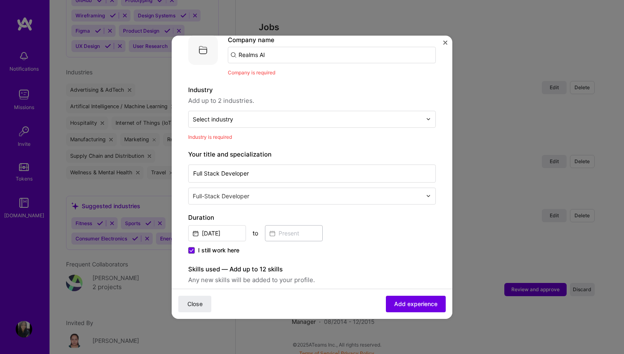
scroll to position [45, 0]
click at [301, 121] on input "text" at bounding box center [307, 119] width 229 height 9
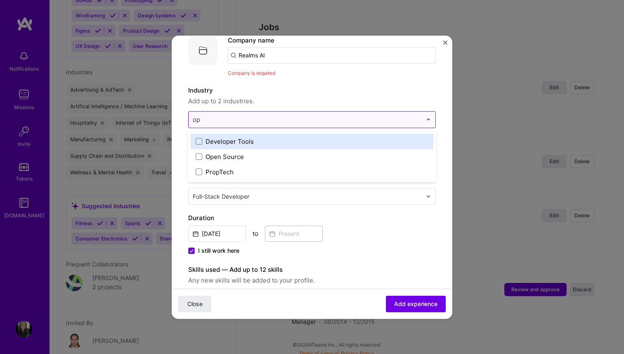
type input "o"
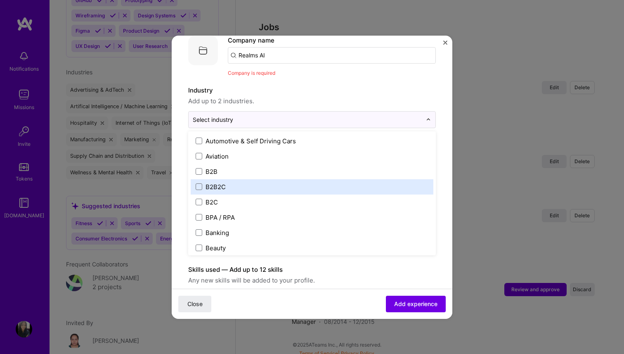
scroll to position [201, 0]
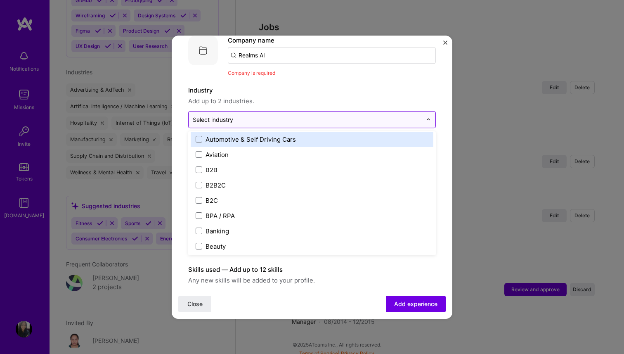
type input "i"
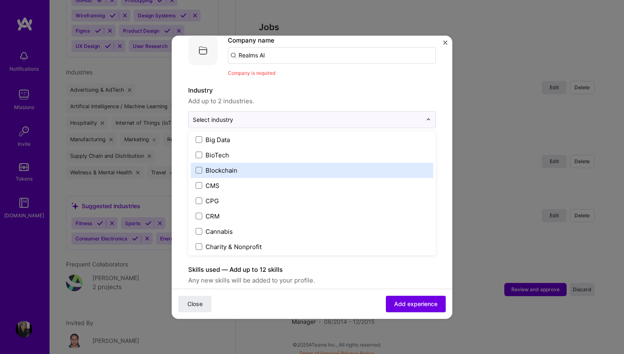
scroll to position [323, 0]
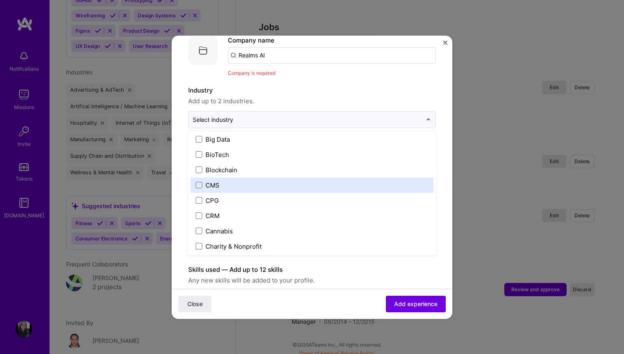
click at [204, 189] on label "CMS" at bounding box center [312, 185] width 233 height 9
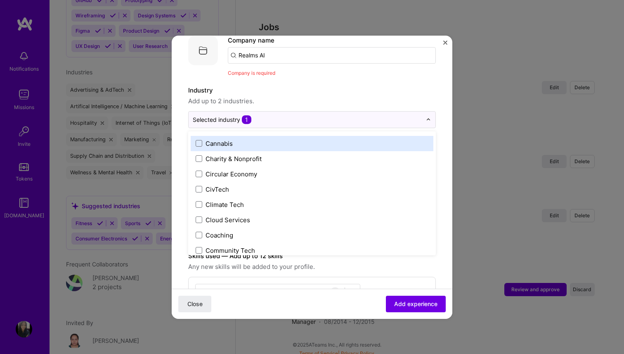
scroll to position [417, 0]
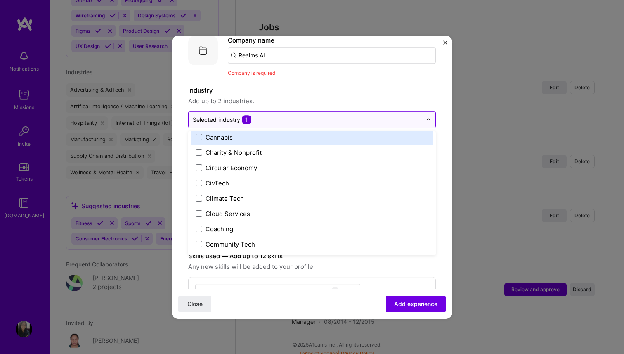
click at [268, 115] on input "text" at bounding box center [307, 119] width 229 height 9
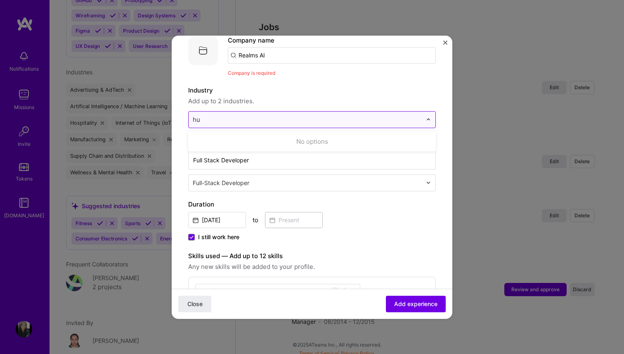
scroll to position [0, 0]
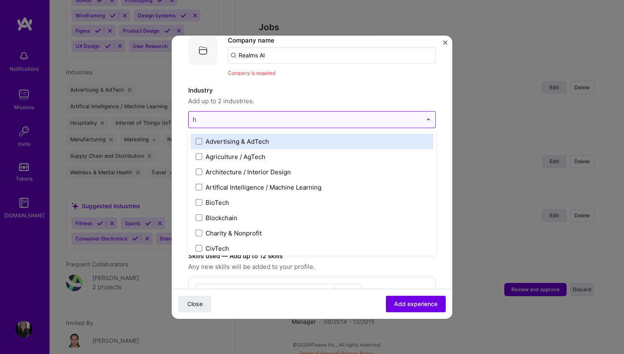
type input "hr"
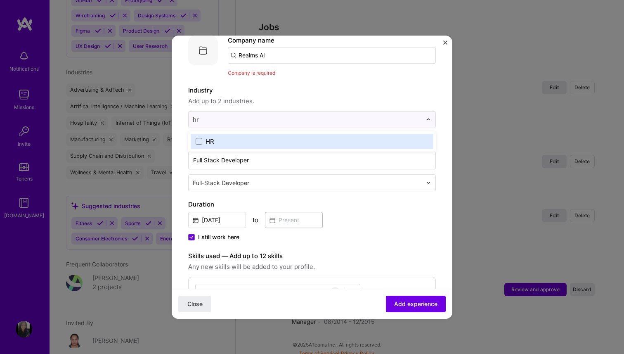
click at [250, 137] on label "HR" at bounding box center [312, 141] width 233 height 9
type input "fina"
click at [247, 137] on div "Financial Services / Fintech" at bounding box center [246, 141] width 81 height 9
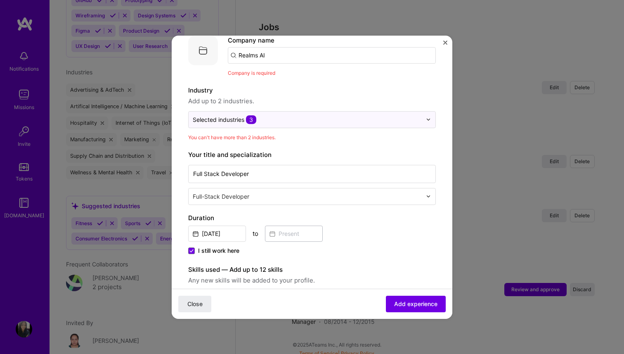
click at [331, 114] on div at bounding box center [307, 119] width 229 height 10
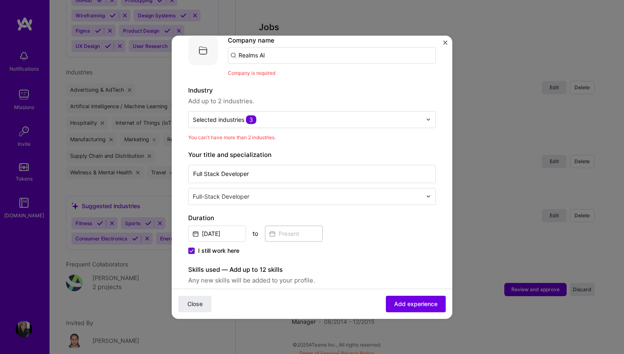
click at [301, 52] on input "Realms AI" at bounding box center [332, 55] width 208 height 17
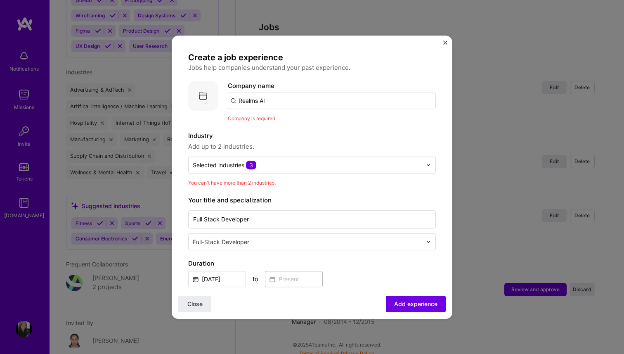
click at [287, 96] on input "Realms AI" at bounding box center [332, 100] width 208 height 17
click at [284, 98] on input "Realms AI" at bounding box center [332, 100] width 208 height 17
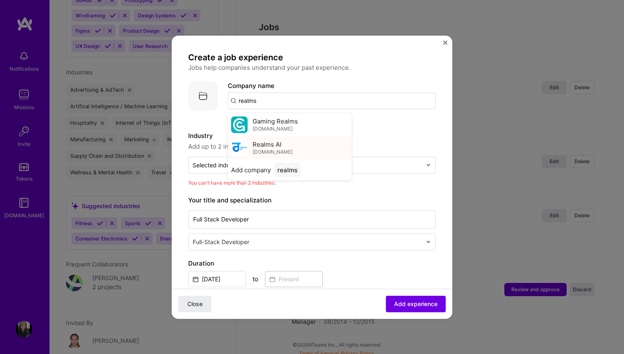
click at [276, 143] on span "Realms AI" at bounding box center [267, 144] width 29 height 9
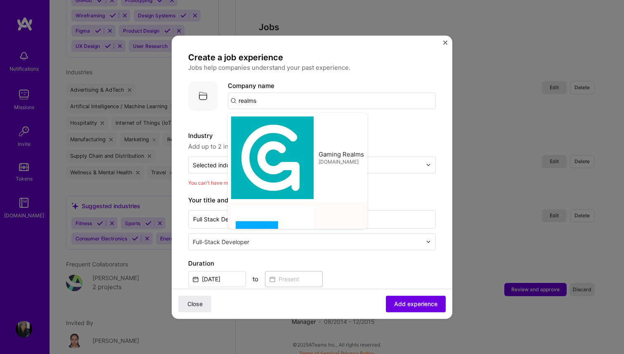
type input "Realms AI"
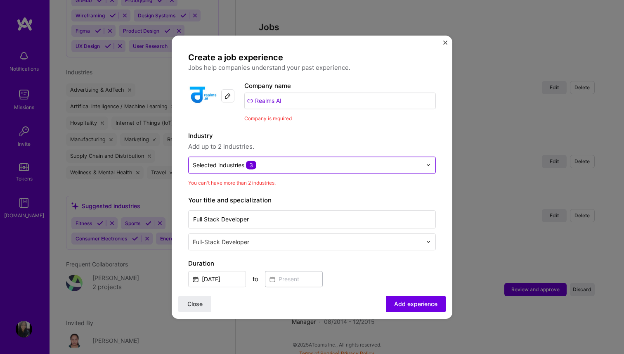
click at [272, 163] on input "text" at bounding box center [307, 165] width 229 height 9
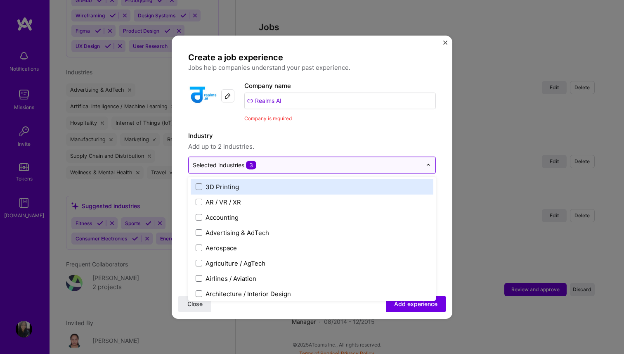
click at [252, 165] on span "3" at bounding box center [251, 165] width 10 height 9
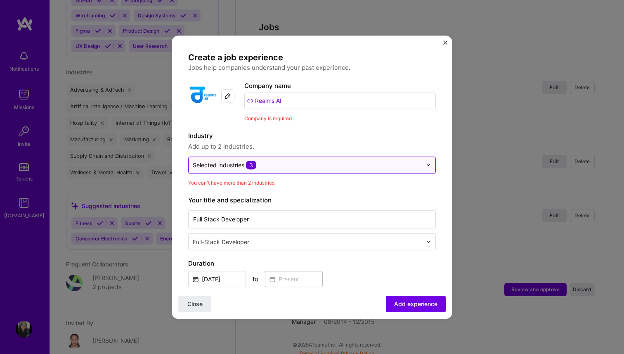
click at [252, 165] on span "3" at bounding box center [251, 165] width 10 height 9
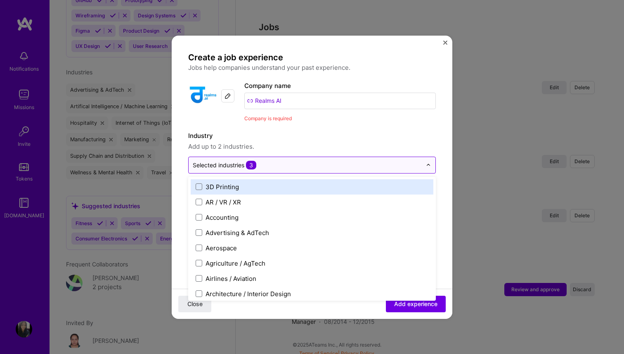
click at [252, 165] on span "3" at bounding box center [251, 165] width 10 height 9
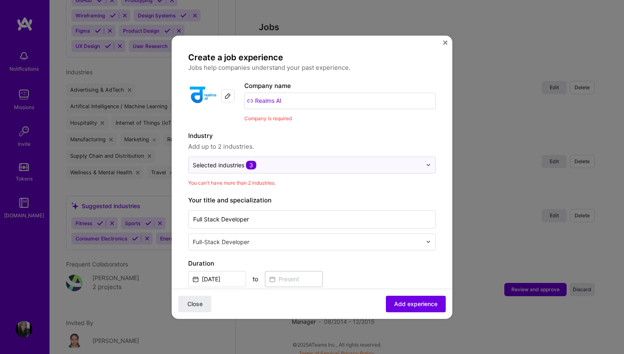
click at [268, 150] on span "Add up to 2 industries." at bounding box center [312, 147] width 248 height 10
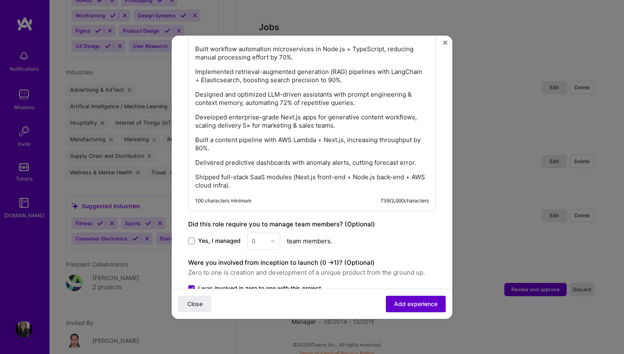
click at [395, 307] on span "Add experience" at bounding box center [415, 303] width 43 height 8
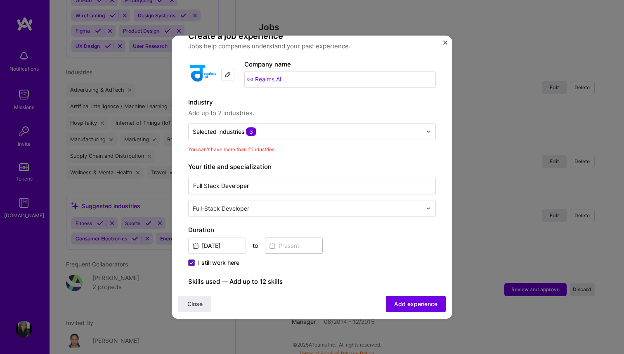
scroll to position [20, 0]
click at [311, 135] on input "text" at bounding box center [307, 132] width 229 height 9
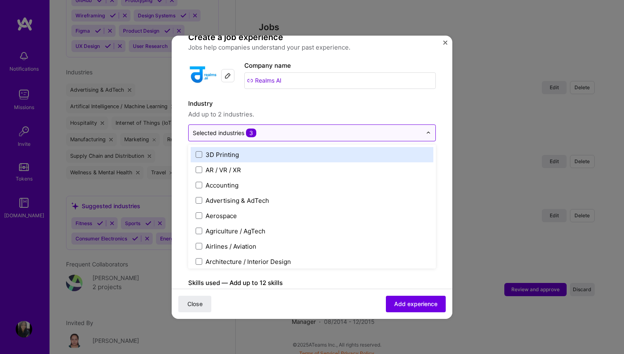
click at [250, 133] on span "3" at bounding box center [251, 132] width 10 height 9
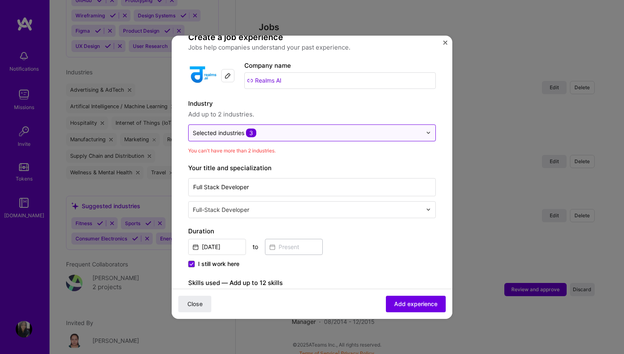
click at [250, 133] on span "3" at bounding box center [251, 132] width 10 height 9
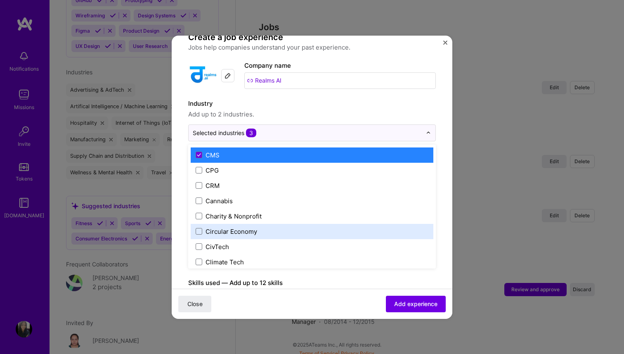
scroll to position [371, 0]
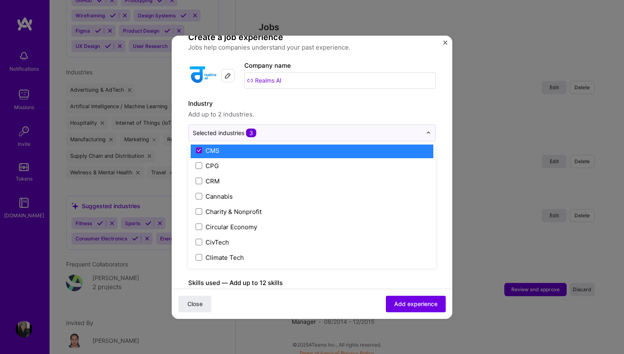
click at [237, 148] on label "CMS" at bounding box center [312, 150] width 233 height 9
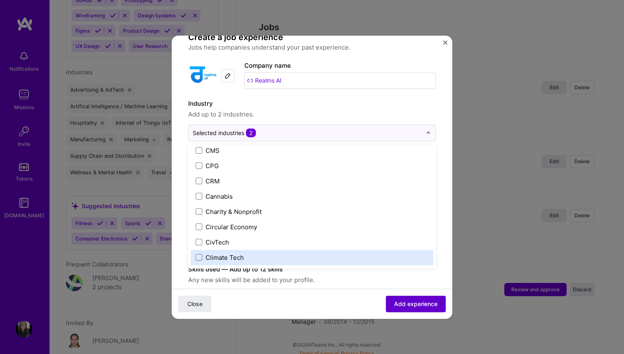
click at [414, 303] on span "Add experience" at bounding box center [415, 303] width 43 height 8
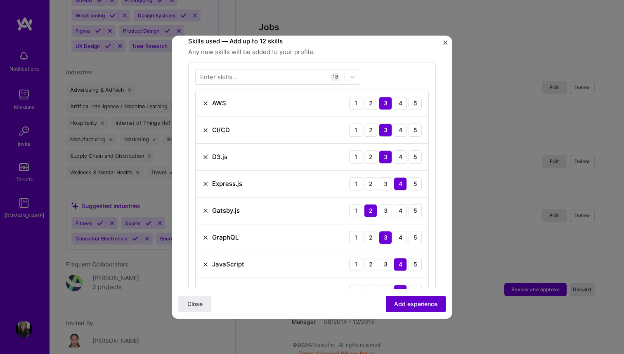
scroll to position [249, 0]
click at [415, 304] on span "Add experience" at bounding box center [415, 303] width 43 height 8
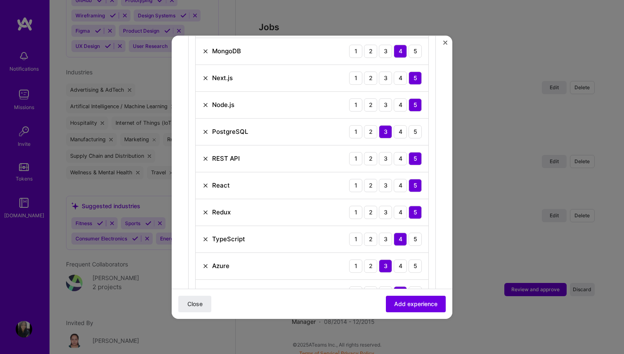
scroll to position [478, 0]
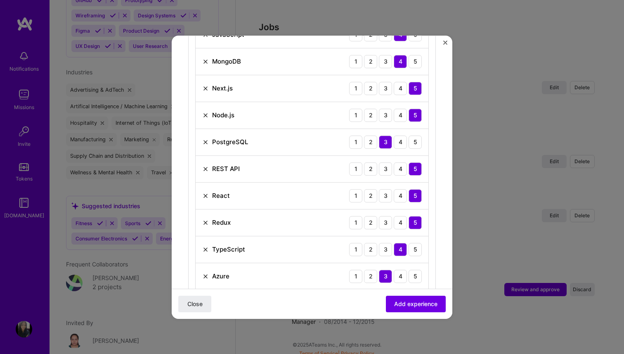
click at [206, 224] on img at bounding box center [205, 222] width 7 height 7
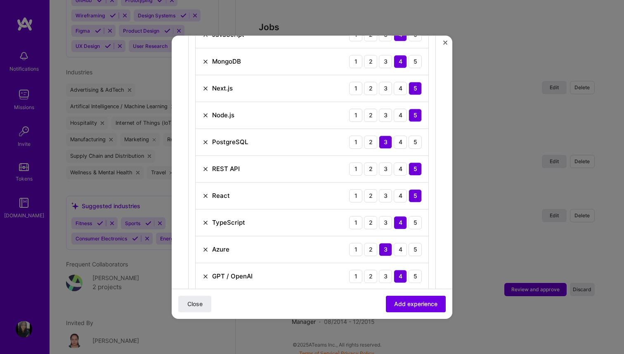
click at [205, 169] on img at bounding box center [205, 169] width 7 height 7
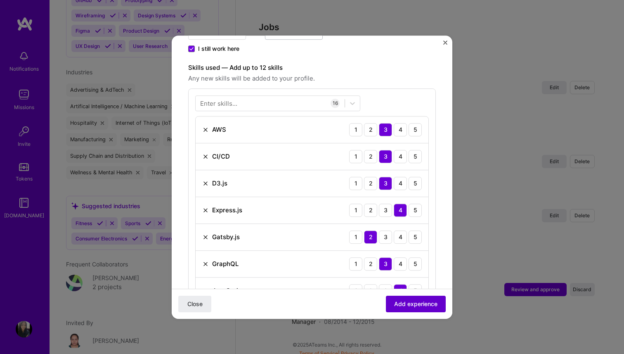
click at [403, 307] on span "Add experience" at bounding box center [415, 303] width 43 height 8
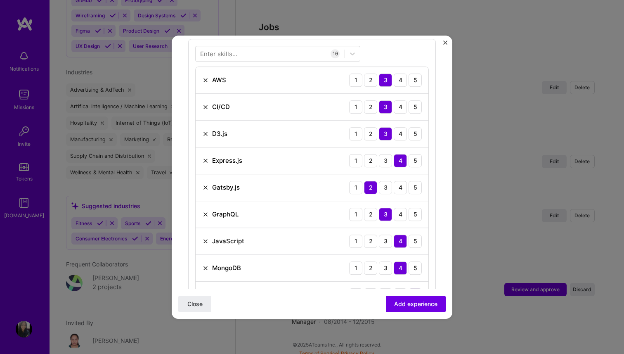
scroll to position [268, 0]
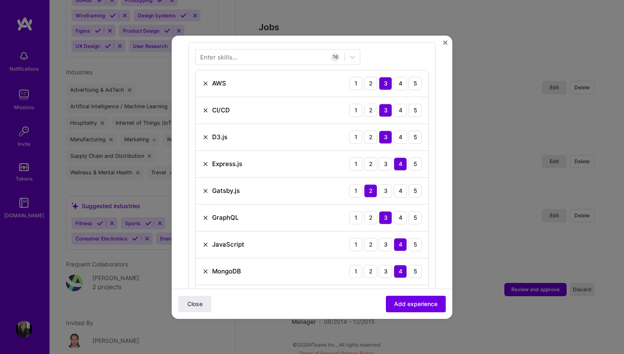
click at [204, 189] on img at bounding box center [205, 190] width 7 height 7
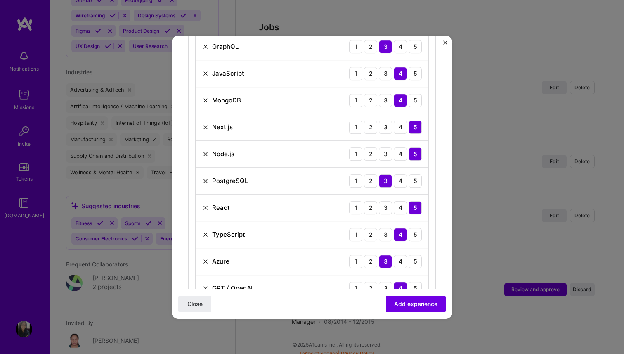
scroll to position [412, 0]
click at [409, 297] on button "Add experience" at bounding box center [416, 303] width 60 height 17
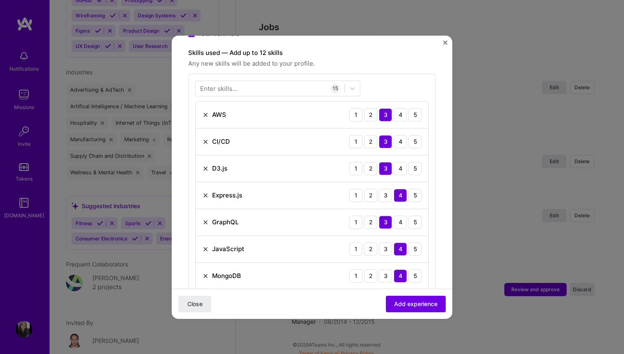
scroll to position [240, 0]
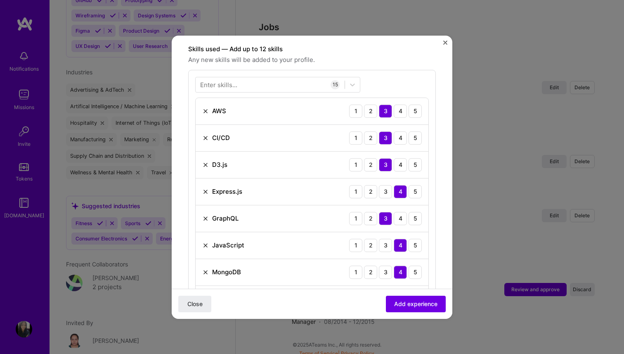
click at [204, 163] on img at bounding box center [205, 164] width 7 height 7
click at [205, 166] on img at bounding box center [205, 164] width 7 height 7
click at [207, 193] on img at bounding box center [205, 191] width 7 height 7
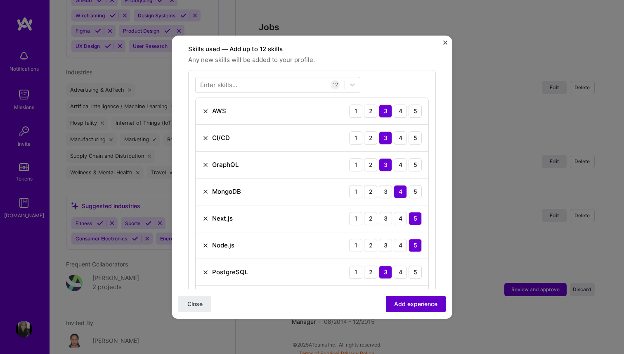
click at [400, 306] on span "Add experience" at bounding box center [415, 303] width 43 height 8
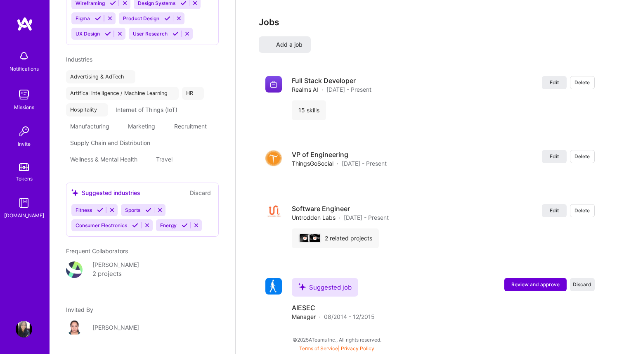
select select "IN"
select select "Right Now"
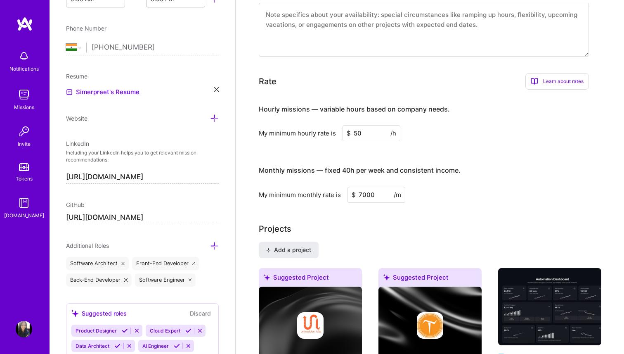
scroll to position [636, 0]
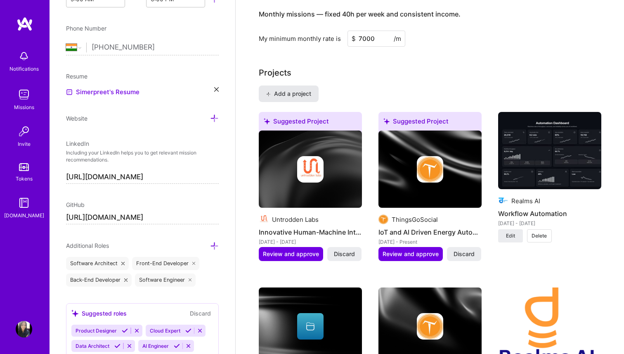
click at [299, 92] on span "Add a project" at bounding box center [288, 94] width 45 height 8
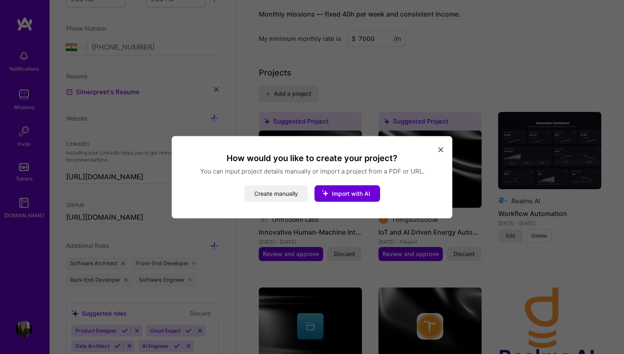
click at [282, 197] on button "Create manually" at bounding box center [276, 193] width 64 height 17
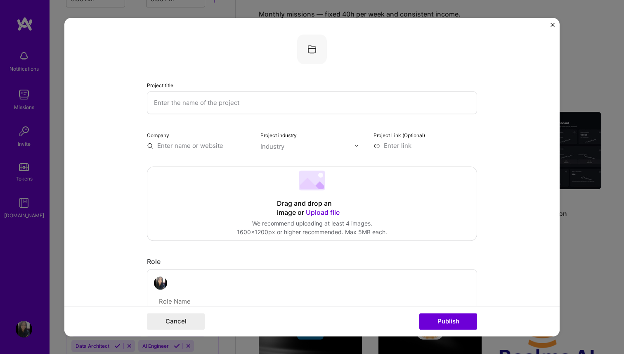
click at [215, 105] on input "text" at bounding box center [312, 102] width 330 height 23
paste input "Predictive Analytics | [URL]"
click at [237, 104] on input "Predictive Analytics | [URL]" at bounding box center [312, 102] width 330 height 23
type input "Predictive Analytics | Realms AI"
click at [215, 149] on input "text" at bounding box center [199, 145] width 104 height 9
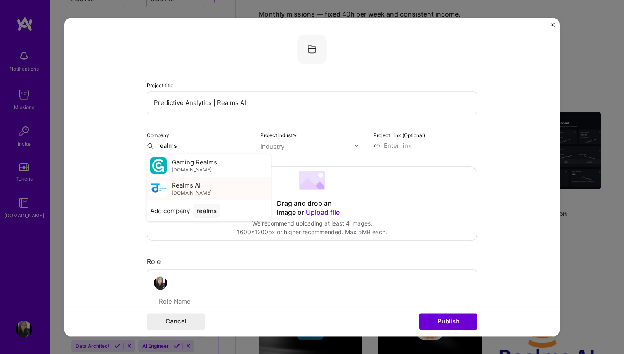
click at [187, 195] on span "[DOMAIN_NAME]" at bounding box center [192, 192] width 40 height 7
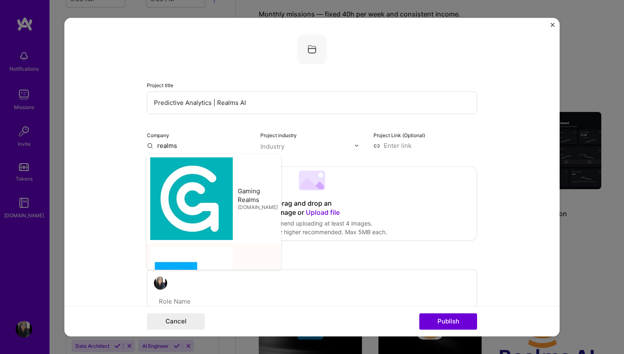
type input "Realms AI"
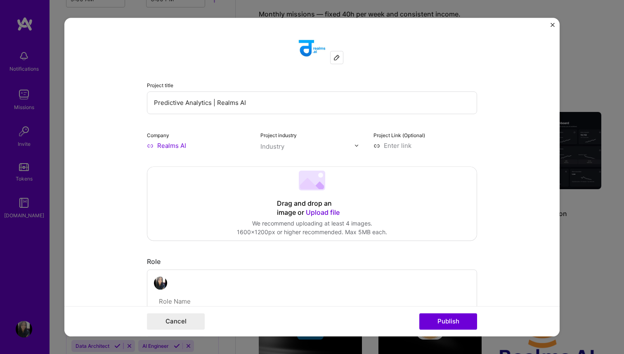
click at [284, 144] on div "Industry" at bounding box center [272, 146] width 24 height 9
click at [270, 140] on div "Project industry option , selected. Select is focused ,type to refine list, pre…" at bounding box center [312, 139] width 104 height 19
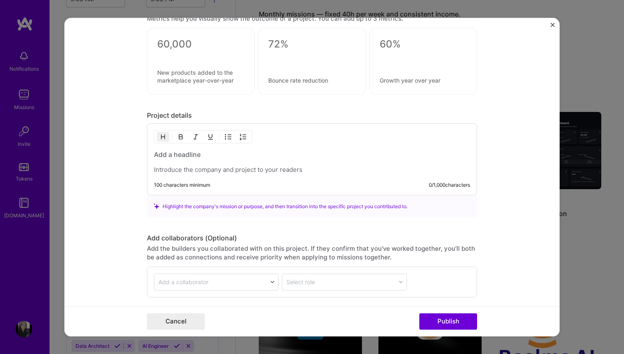
scroll to position [574, 0]
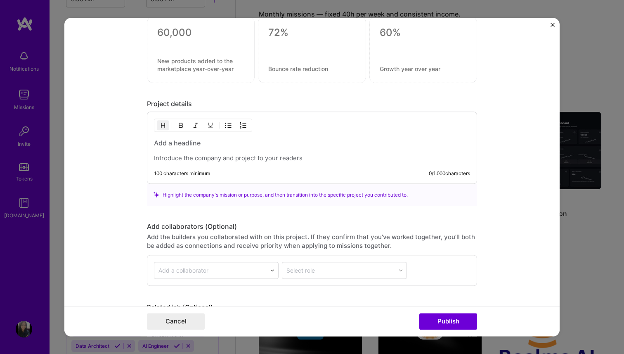
click at [196, 162] on p at bounding box center [312, 158] width 316 height 8
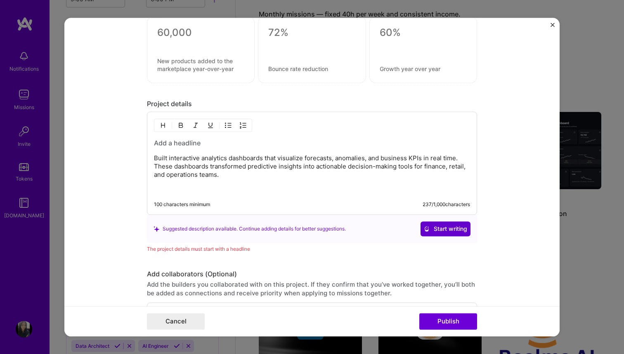
click at [427, 225] on span "Start writing" at bounding box center [445, 229] width 43 height 8
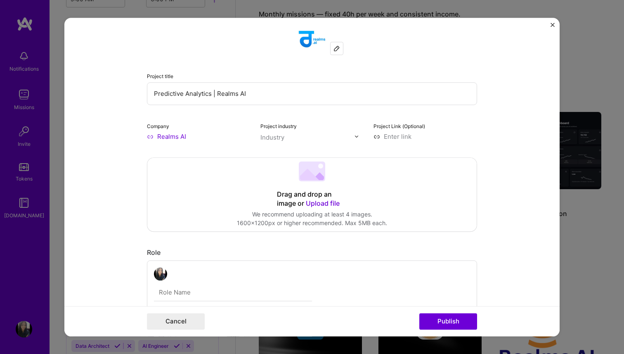
scroll to position [0, 0]
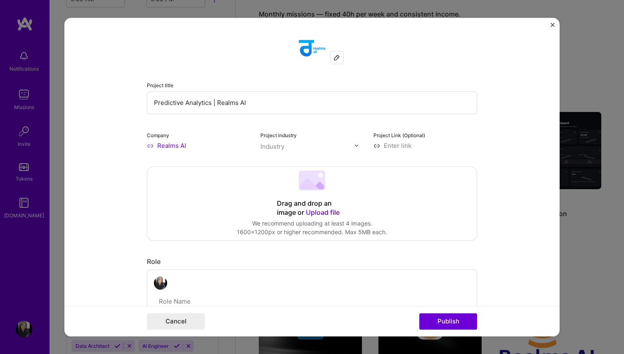
click at [284, 146] on input "text" at bounding box center [307, 146] width 94 height 9
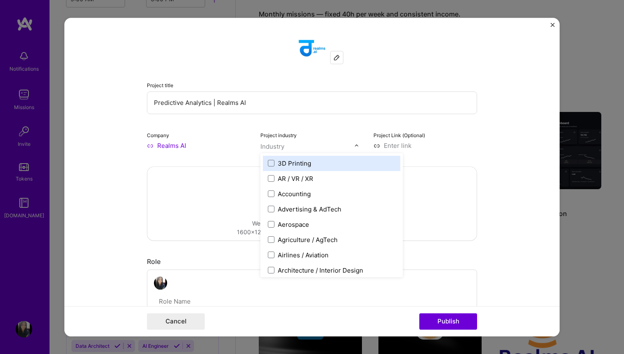
click at [411, 140] on div "Project Link (Optional)" at bounding box center [426, 139] width 104 height 19
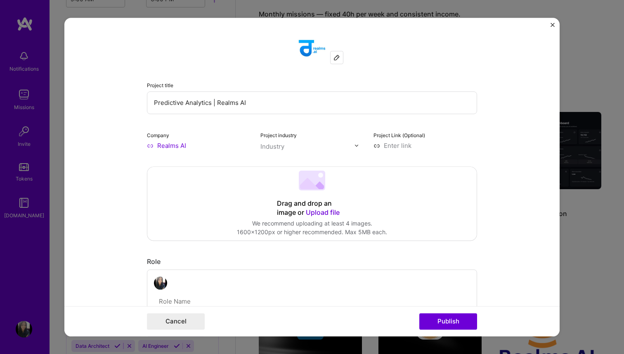
click at [401, 145] on input at bounding box center [426, 145] width 104 height 9
paste input "[URL][DOMAIN_NAME]"
type input "[URL][DOMAIN_NAME]"
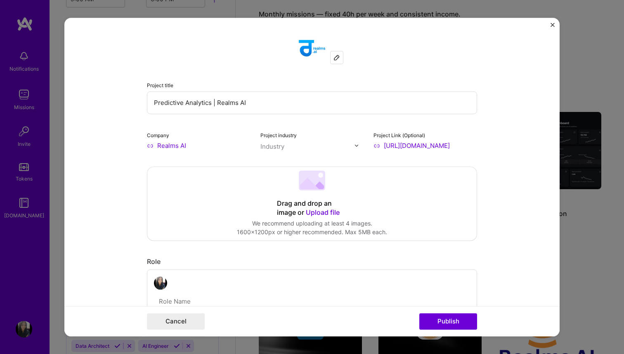
scroll to position [0, 0]
click at [307, 211] on span "Upload file" at bounding box center [323, 212] width 34 height 8
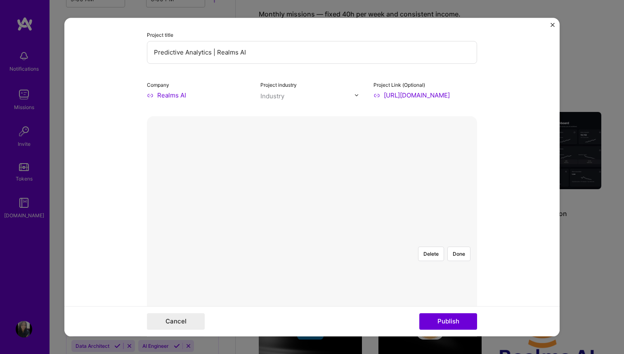
scroll to position [55, 0]
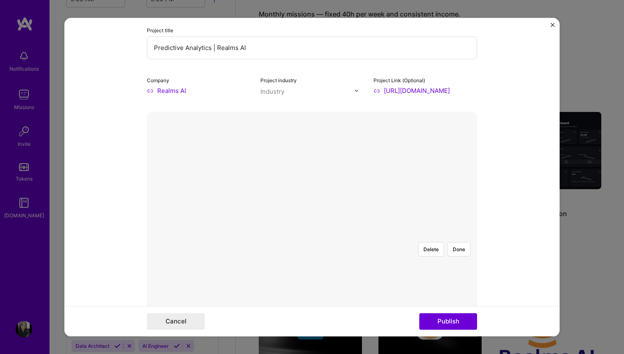
click at [334, 235] on div at bounding box center [477, 342] width 286 height 215
click at [312, 235] on div at bounding box center [312, 235] width 0 height 0
click at [353, 250] on div at bounding box center [464, 350] width 266 height 200
click at [331, 250] on div at bounding box center [464, 350] width 266 height 200
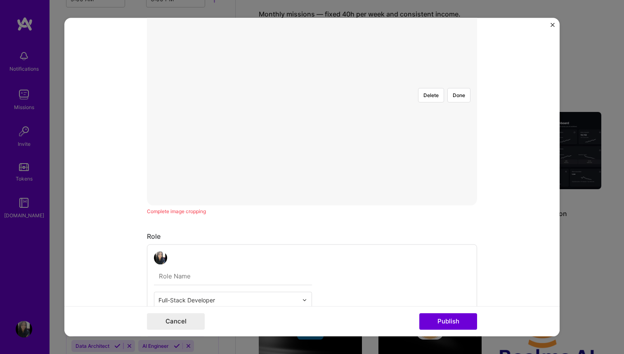
scroll to position [206, 0]
click at [421, 172] on div at bounding box center [459, 195] width 256 height 193
click at [381, 146] on div at bounding box center [455, 202] width 256 height 193
click at [312, 84] on div at bounding box center [312, 84] width 0 height 0
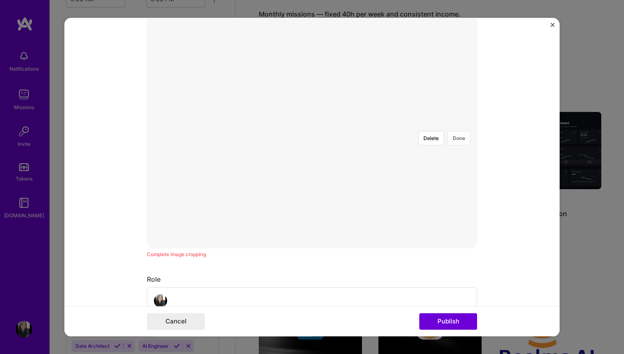
click at [461, 131] on button "Done" at bounding box center [459, 138] width 23 height 14
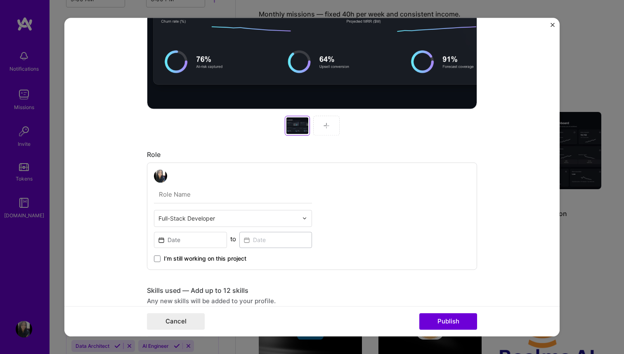
scroll to position [336, 0]
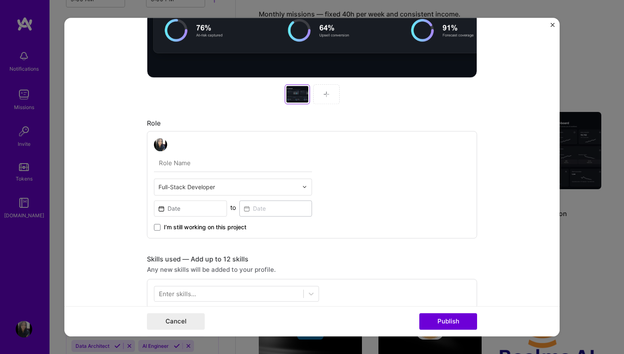
click at [230, 166] on input "text" at bounding box center [233, 162] width 158 height 17
click at [379, 160] on div "Full-Stack Developer to I’m still working on this project" at bounding box center [312, 184] width 330 height 107
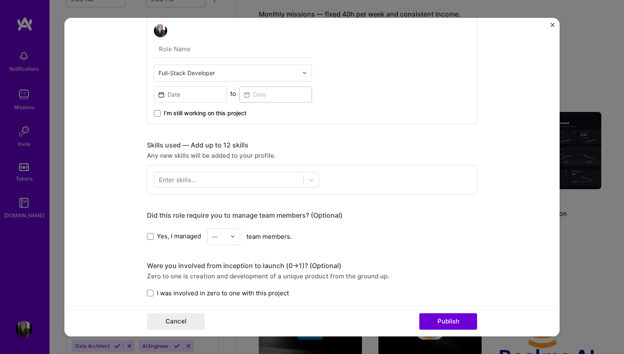
scroll to position [483, 0]
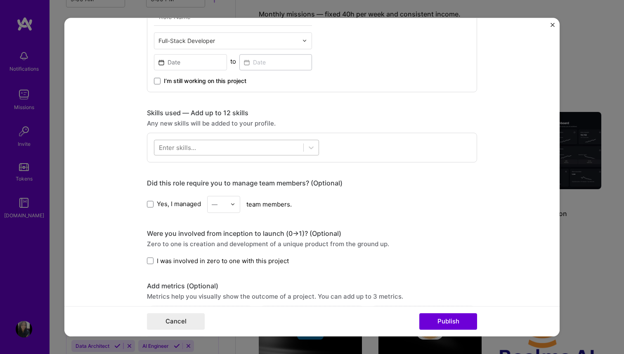
click at [260, 150] on div at bounding box center [228, 147] width 149 height 14
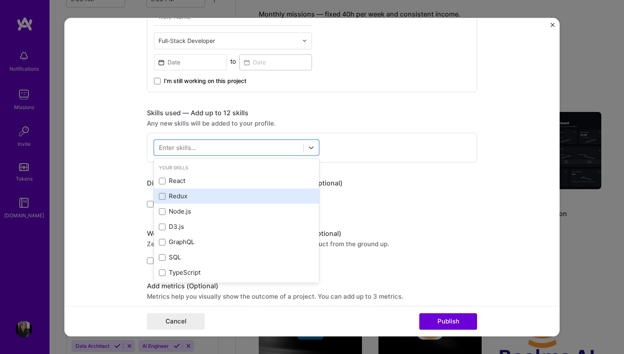
click at [205, 196] on div "Redux" at bounding box center [236, 196] width 155 height 9
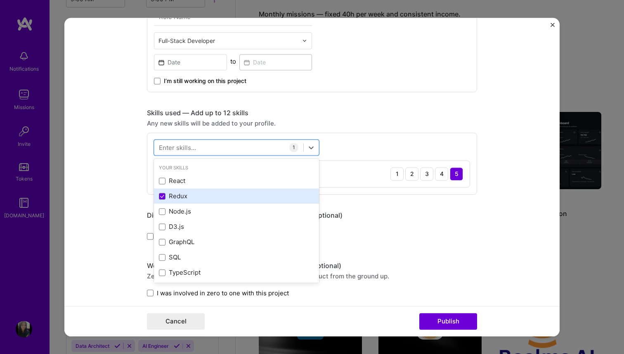
click at [200, 189] on div "Redux" at bounding box center [236, 196] width 165 height 15
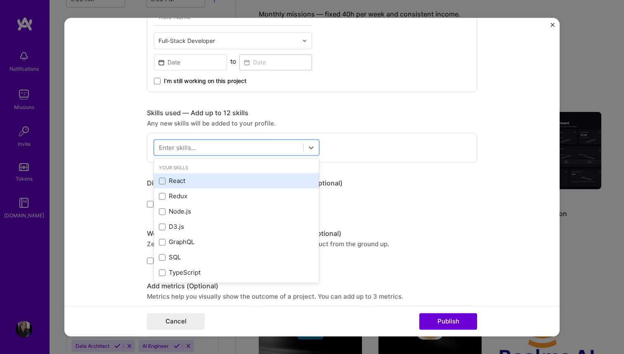
click at [194, 185] on div "React" at bounding box center [236, 181] width 155 height 9
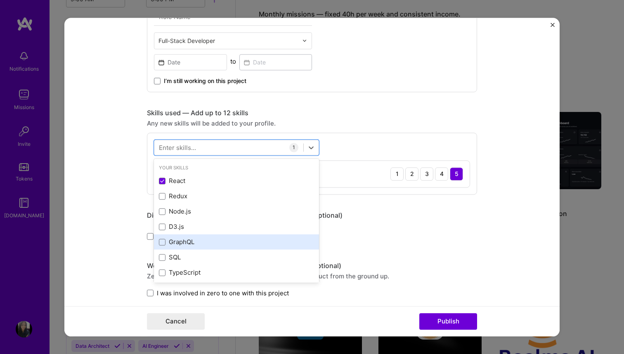
click at [189, 239] on div "GraphQL" at bounding box center [236, 242] width 155 height 9
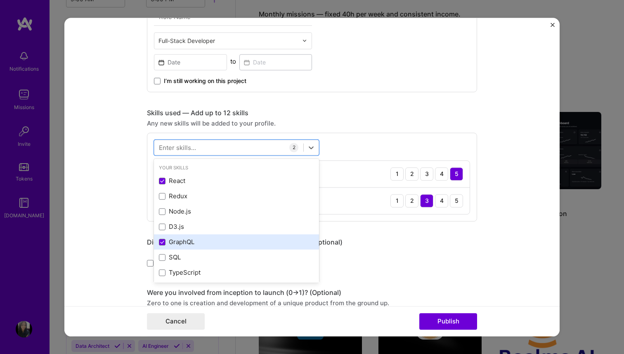
scroll to position [27, 0]
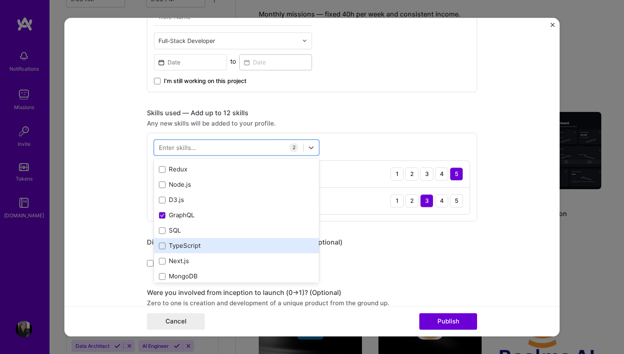
click at [189, 242] on div "TypeScript" at bounding box center [236, 245] width 165 height 15
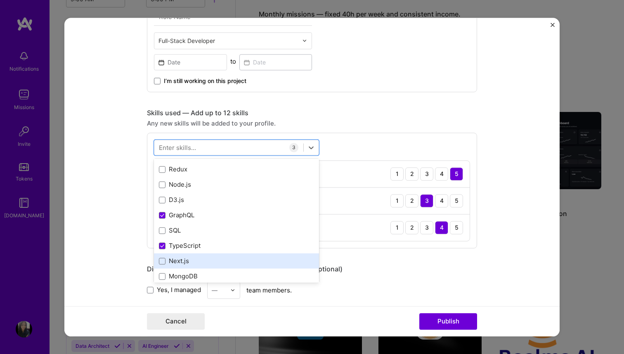
click at [187, 260] on div "Next.js" at bounding box center [236, 261] width 155 height 9
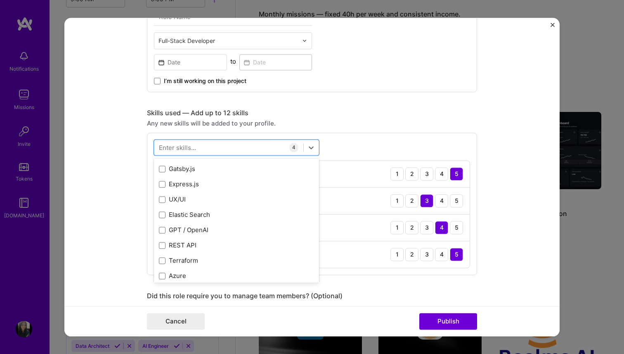
scroll to position [168, 0]
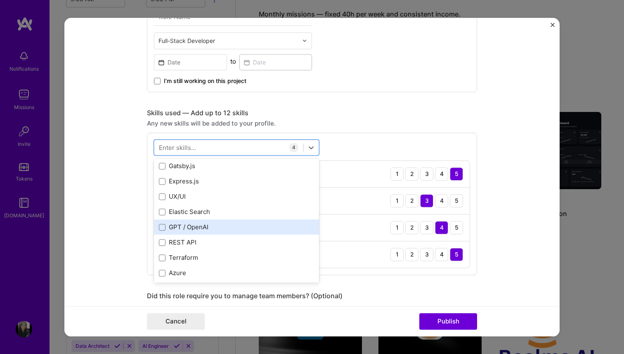
click at [180, 227] on div "GPT / OpenAI" at bounding box center [236, 227] width 155 height 9
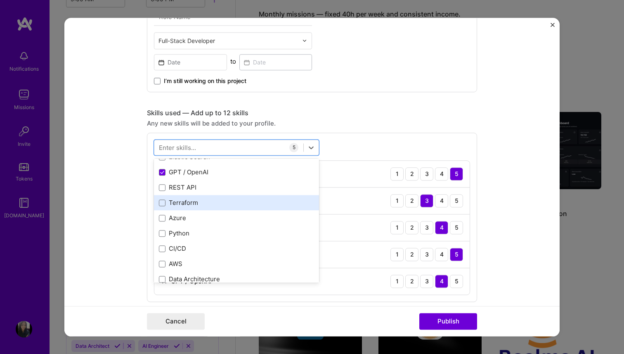
scroll to position [233, 0]
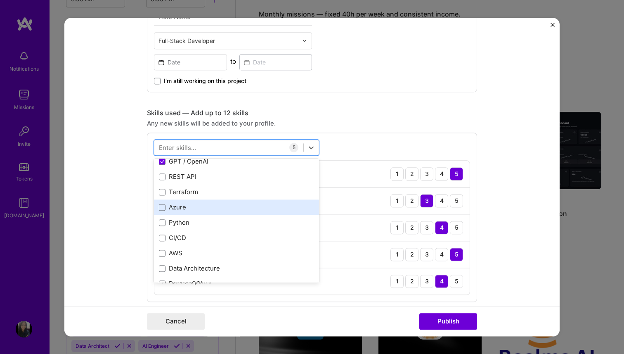
click at [186, 208] on div "Azure" at bounding box center [236, 207] width 155 height 9
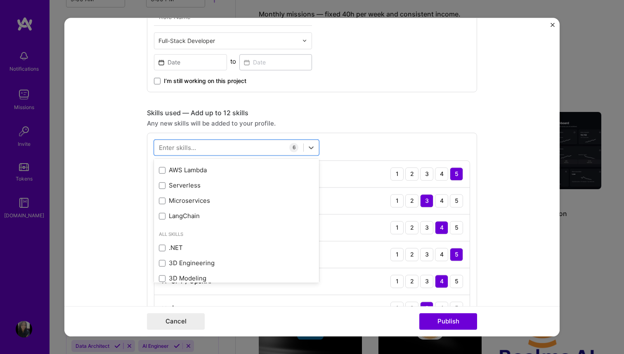
scroll to position [394, 0]
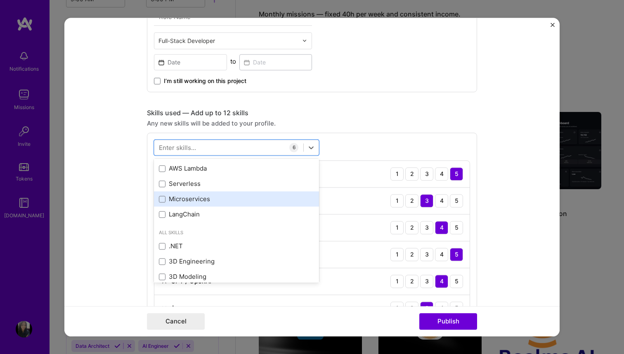
click at [185, 204] on div "Microservices" at bounding box center [236, 199] width 165 height 15
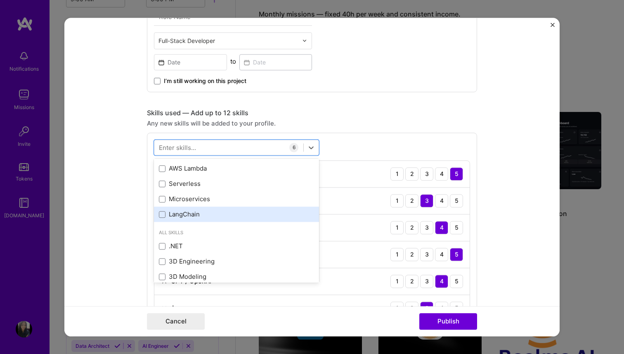
click at [185, 212] on div "LangChain" at bounding box center [236, 214] width 155 height 9
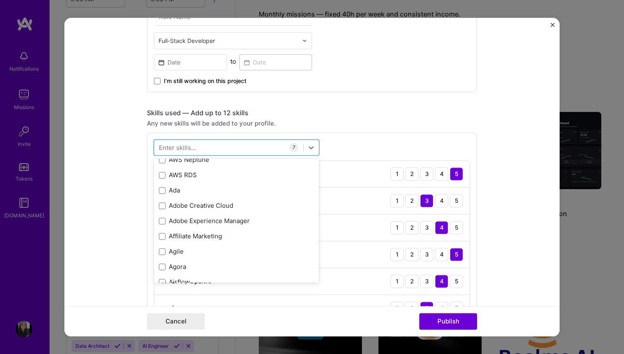
scroll to position [672, 0]
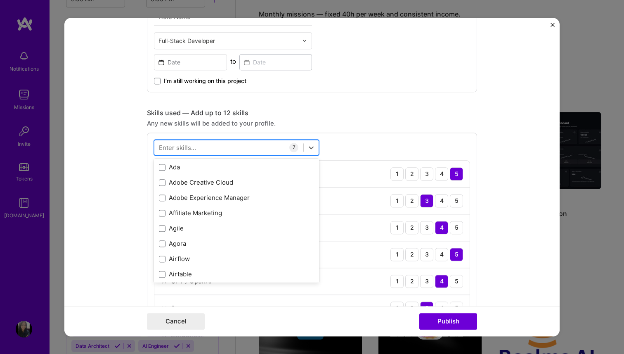
click at [198, 150] on div at bounding box center [228, 147] width 149 height 14
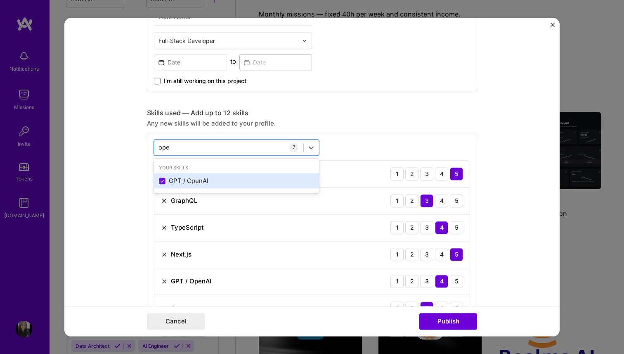
click at [212, 184] on div "GPT / OpenAI" at bounding box center [236, 181] width 155 height 9
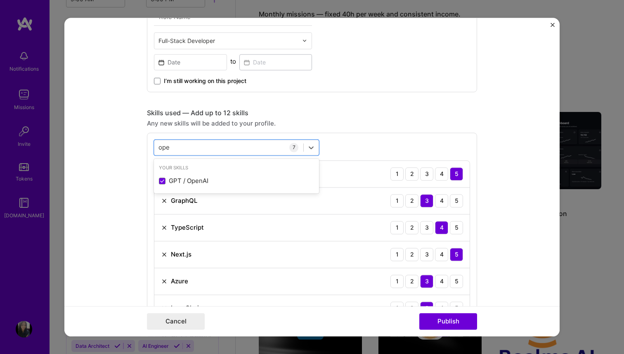
type input "ope"
click at [379, 137] on div "option GPT / OpenAI, selected. option GPT / OpenAI selected, 0 of 2. 1 result a…" at bounding box center [312, 244] width 330 height 223
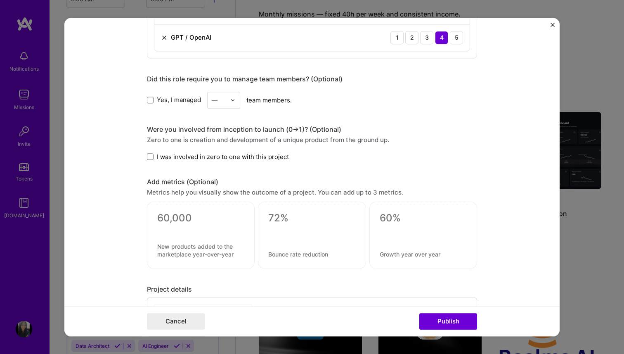
scroll to position [830, 0]
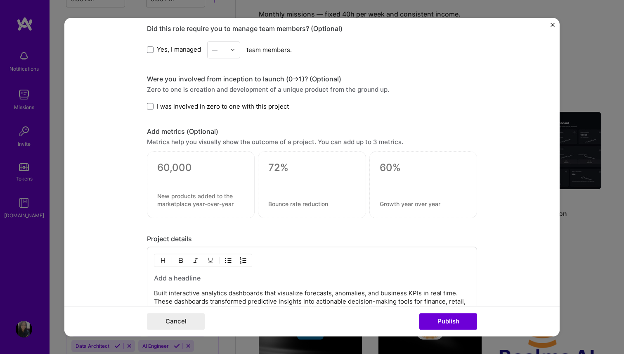
click at [183, 105] on span "I was involved in zero to one with this project" at bounding box center [223, 106] width 132 height 9
click at [0, 0] on input "I was involved in zero to one with this project" at bounding box center [0, 0] width 0 height 0
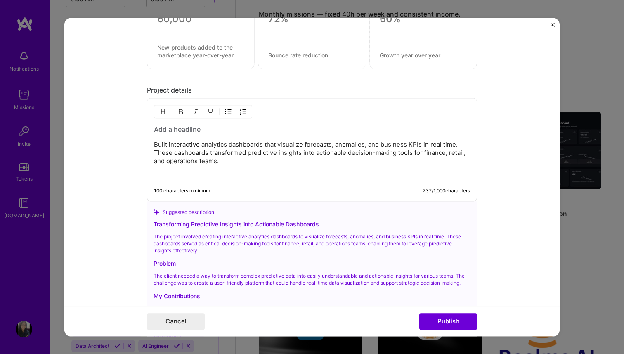
scroll to position [977, 0]
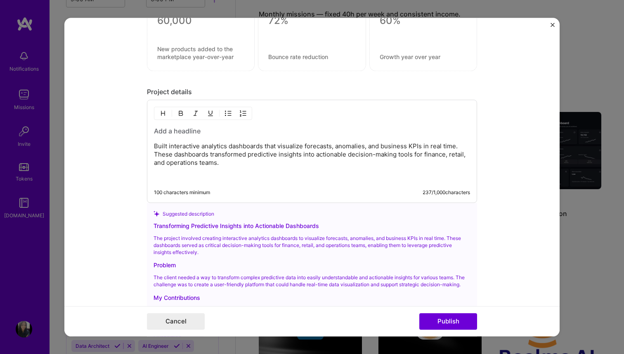
click at [215, 138] on div "Built interactive analytics dashboards that visualize forecasts, anomalies, and…" at bounding box center [312, 153] width 316 height 55
click at [183, 152] on p "Built interactive analytics dashboards that visualize forecasts, anomalies, and…" at bounding box center [312, 154] width 316 height 25
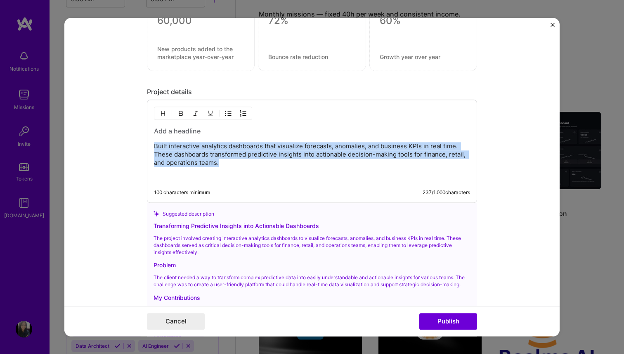
click at [198, 153] on p "Built interactive analytics dashboards that visualize forecasts, anomalies, and…" at bounding box center [312, 154] width 316 height 25
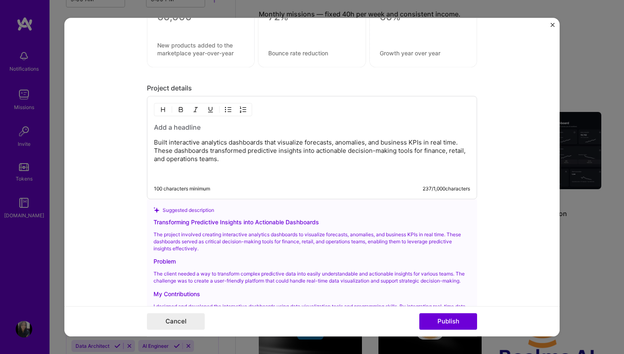
scroll to position [983, 0]
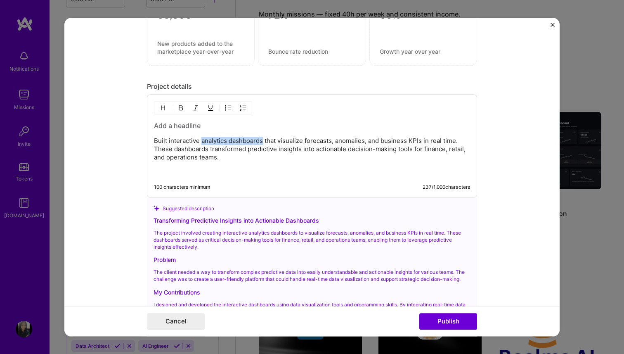
drag, startPoint x: 201, startPoint y: 142, endPoint x: 262, endPoint y: 142, distance: 61.5
click at [262, 142] on p "Built interactive analytics dashboards that visualize forecasts, anomalies, and…" at bounding box center [312, 149] width 316 height 25
copy p "analytics dashboards"
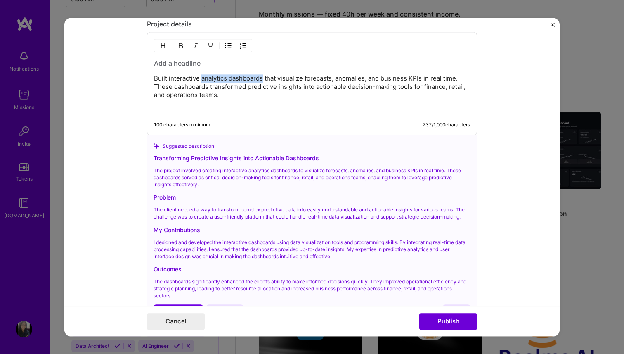
scroll to position [1061, 0]
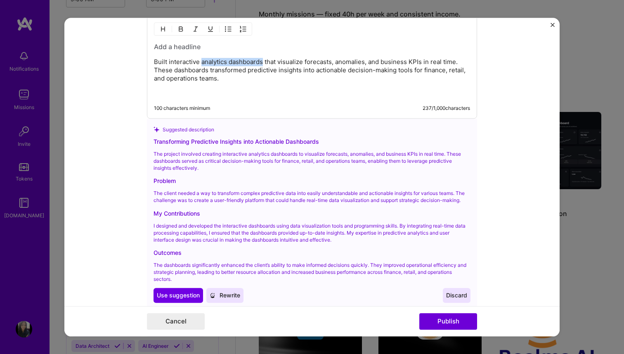
click at [214, 140] on div "Transforming Predictive Insights into Actionable Dashboards" at bounding box center [312, 141] width 317 height 9
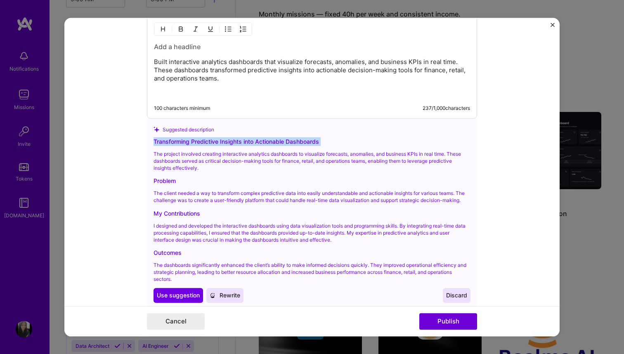
copy div "Transforming Predictive Insights into Actionable Dashboards"
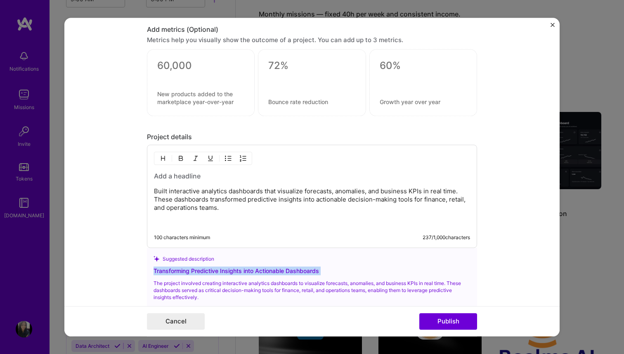
scroll to position [926, 0]
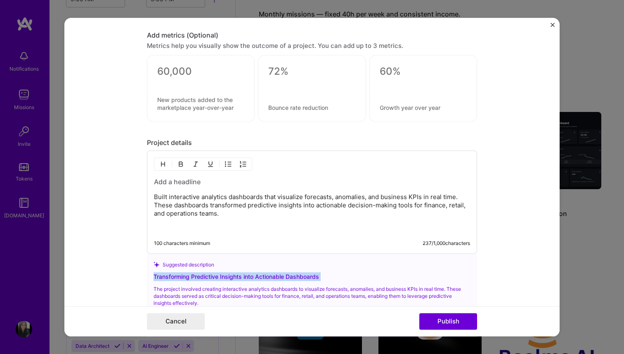
click at [179, 181] on h3 at bounding box center [312, 181] width 316 height 9
click at [163, 182] on h3 at bounding box center [312, 181] width 316 height 9
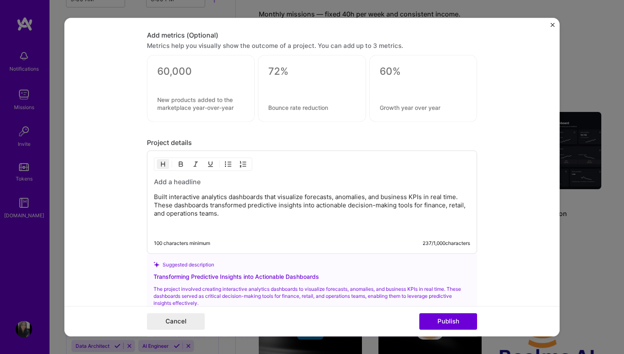
click at [163, 182] on h3 at bounding box center [312, 181] width 316 height 9
click at [96, 198] on form "Project title Predictive Analytics | Realms AI Company Realms AI Project indust…" at bounding box center [311, 177] width 495 height 318
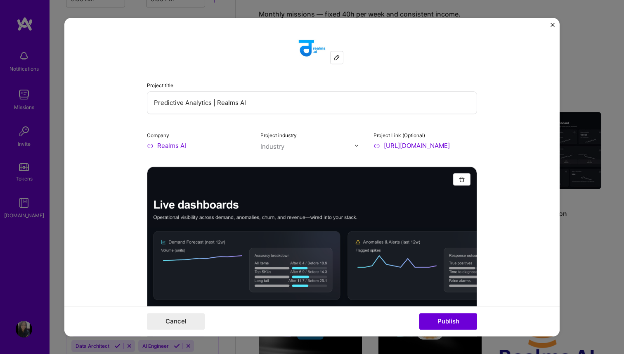
scroll to position [0, 0]
click at [436, 329] on button "Publish" at bounding box center [448, 321] width 58 height 17
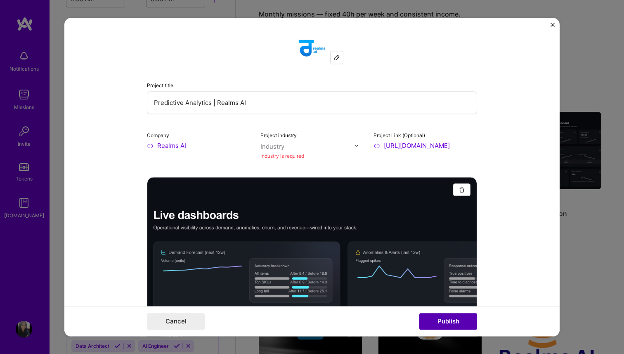
scroll to position [17, 0]
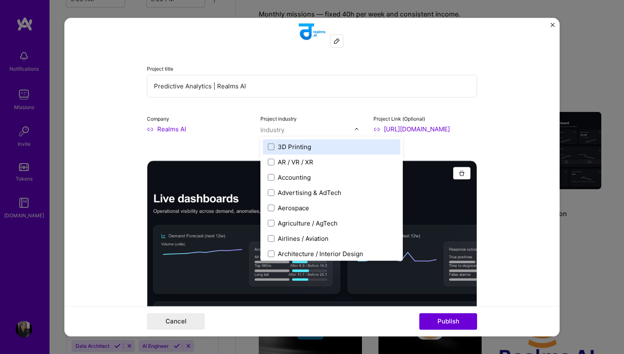
click at [285, 131] on input "text" at bounding box center [307, 129] width 94 height 9
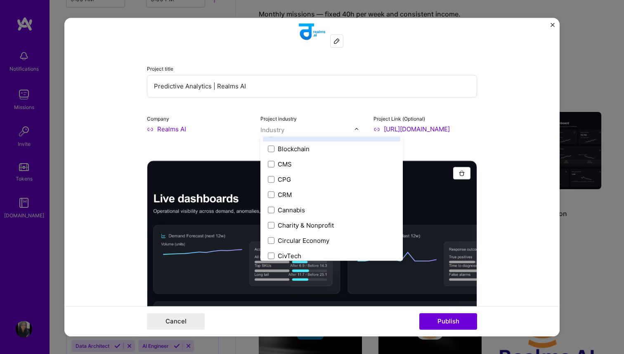
scroll to position [358, 0]
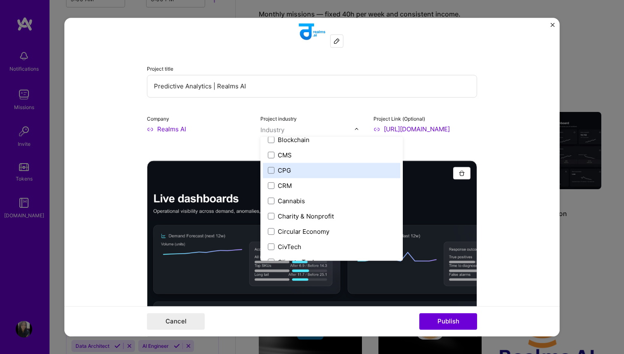
click at [232, 138] on div "Company Realms AI" at bounding box center [199, 129] width 104 height 30
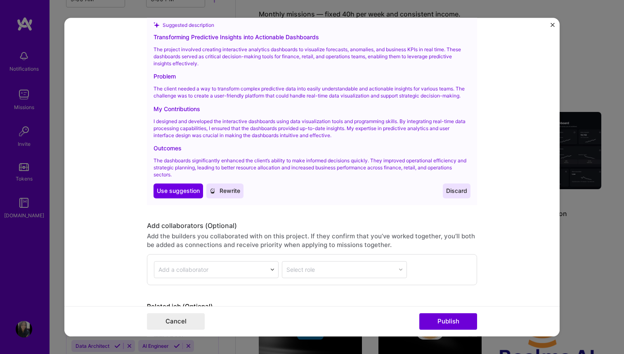
scroll to position [1247, 0]
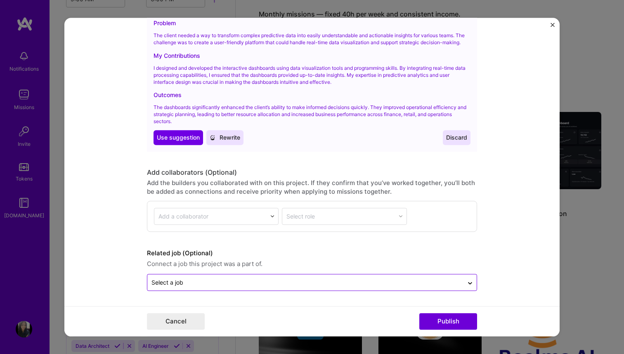
click at [202, 282] on input "text" at bounding box center [306, 282] width 308 height 9
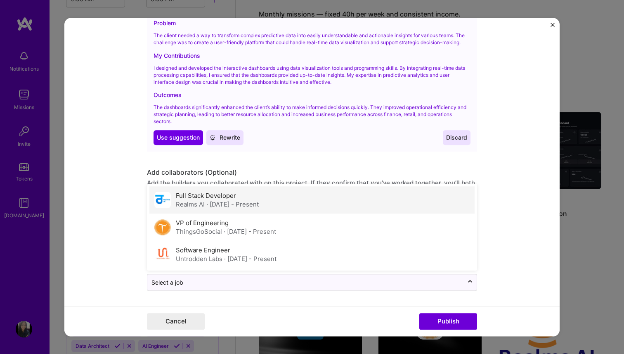
click at [198, 204] on div "Realms AI · [DATE] - Present" at bounding box center [217, 204] width 83 height 9
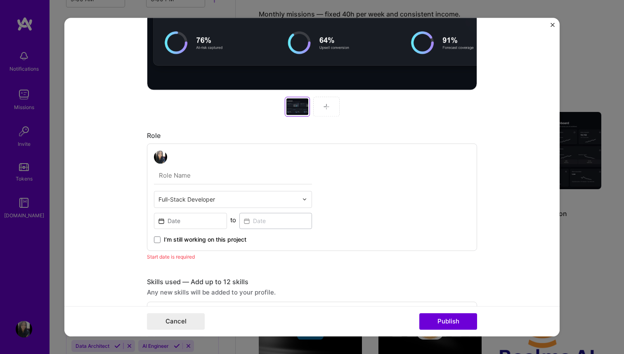
scroll to position [333, 0]
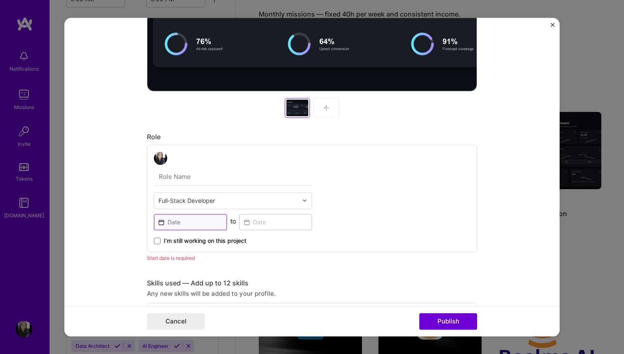
click at [220, 227] on input at bounding box center [190, 222] width 73 height 16
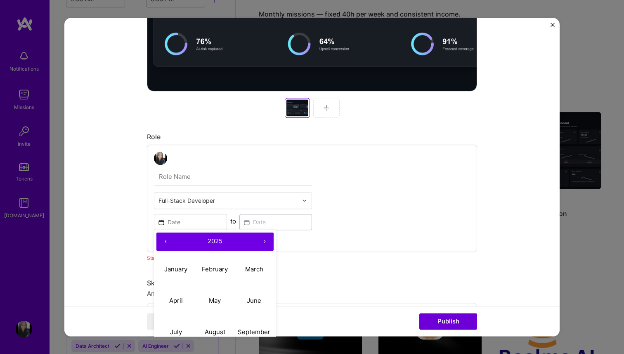
click at [166, 244] on button "‹" at bounding box center [165, 241] width 18 height 18
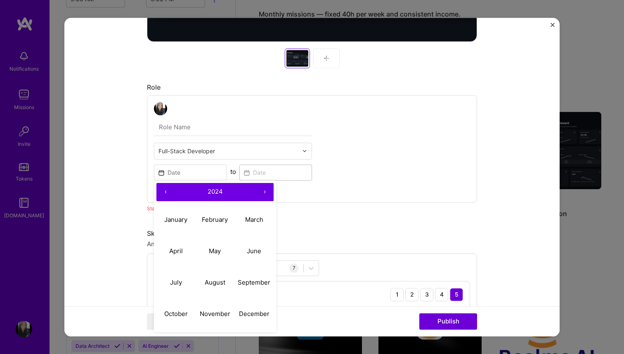
scroll to position [385, 0]
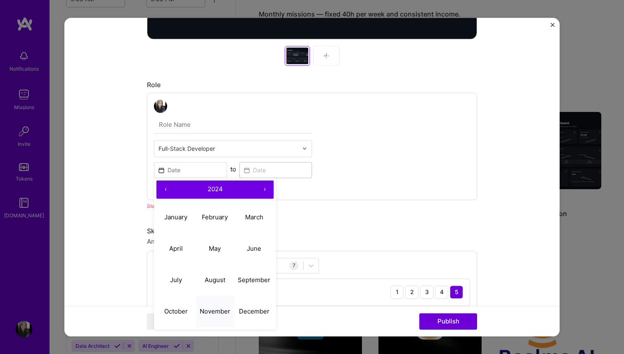
click at [213, 310] on abbr "November" at bounding box center [215, 311] width 31 height 8
type input "[DATE]"
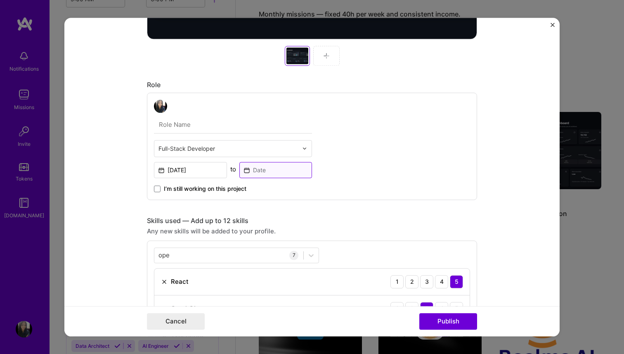
click at [266, 171] on input at bounding box center [275, 170] width 73 height 16
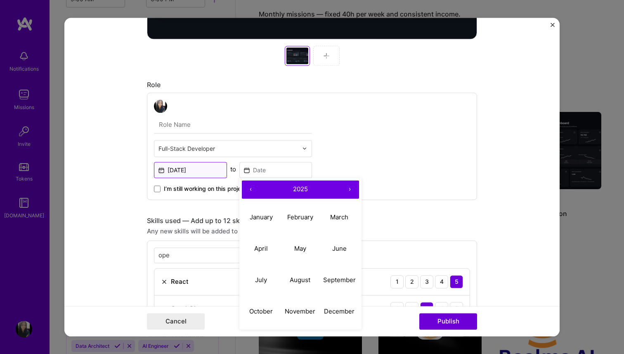
click at [181, 169] on input "[DATE]" at bounding box center [190, 170] width 73 height 16
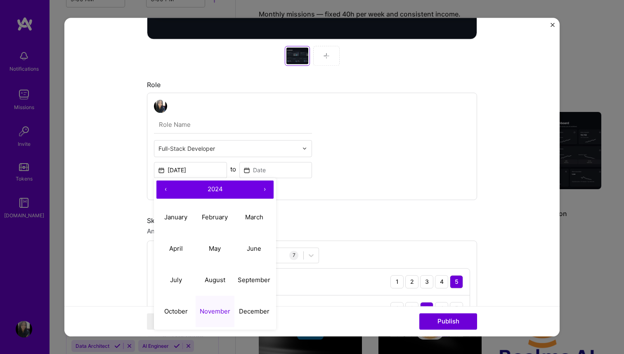
click at [315, 165] on div "Full-Stack Developer [DATE] ‹ 2024 › January February March April May June July…" at bounding box center [312, 145] width 330 height 107
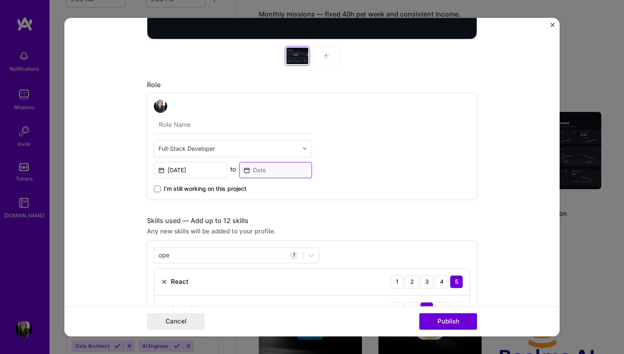
click at [272, 174] on input at bounding box center [275, 170] width 73 height 16
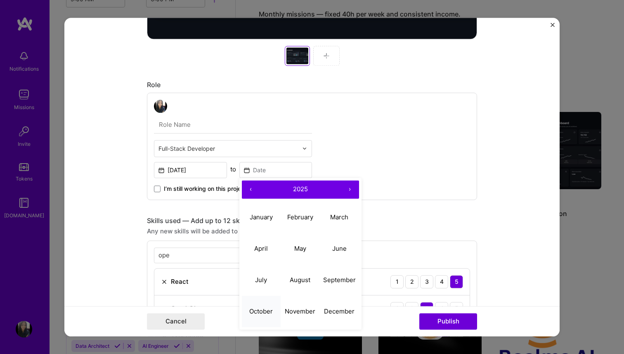
click at [259, 310] on abbr "October" at bounding box center [261, 311] width 24 height 8
type input "[DATE]"
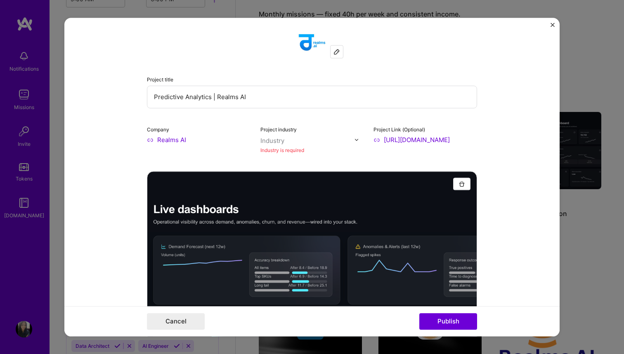
scroll to position [0, 0]
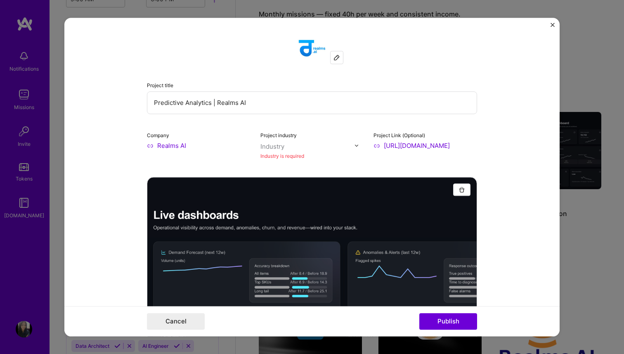
click at [279, 154] on div "Industry is required" at bounding box center [312, 156] width 104 height 9
click at [277, 144] on div "Industry" at bounding box center [272, 146] width 24 height 9
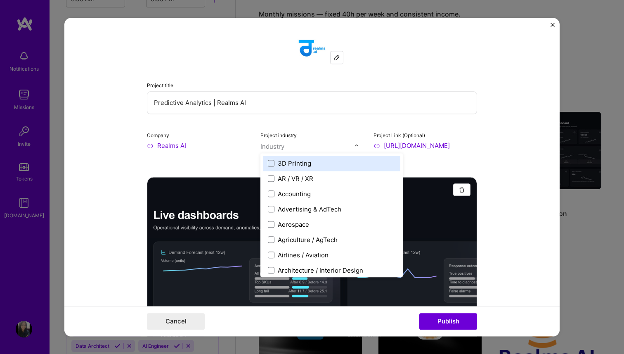
click at [114, 182] on form "Project title Predictive Analytics | Realms AI Company Realms AI Project indust…" at bounding box center [311, 177] width 495 height 318
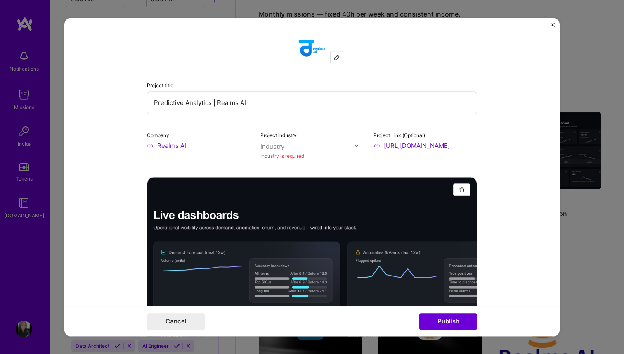
click at [276, 142] on div at bounding box center [307, 146] width 94 height 10
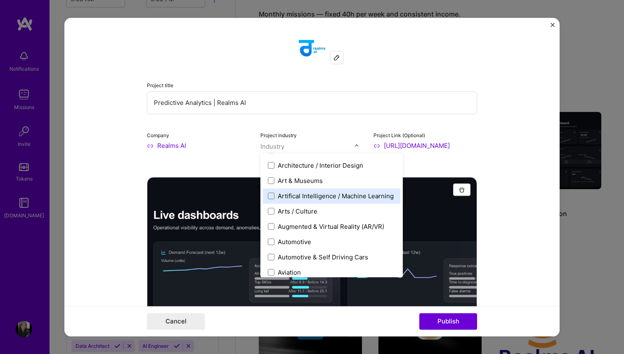
scroll to position [106, 0]
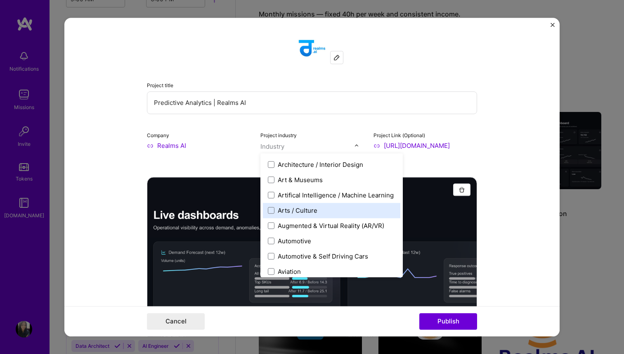
click at [160, 200] on div at bounding box center [312, 301] width 330 height 248
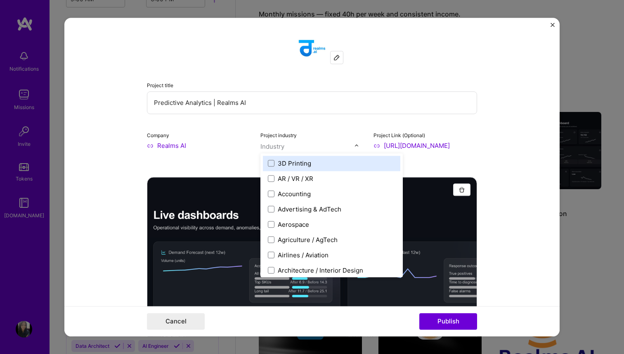
click at [307, 149] on input "text" at bounding box center [307, 146] width 94 height 9
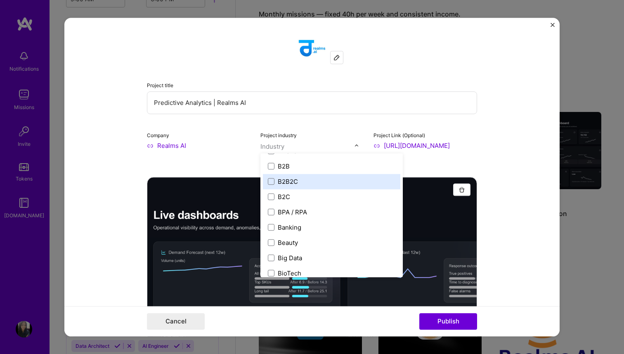
scroll to position [230, 0]
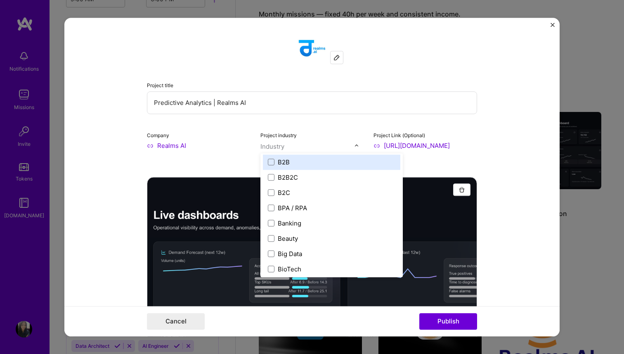
click at [297, 166] on label "B2B" at bounding box center [332, 162] width 128 height 9
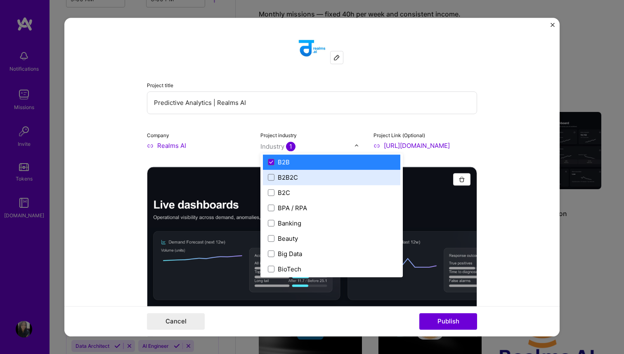
click at [297, 175] on div "B2B2C" at bounding box center [288, 177] width 20 height 9
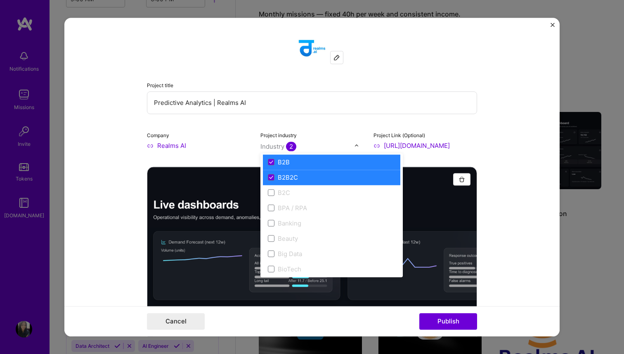
click at [528, 278] on form "Project title Predictive Analytics | Realms AI Company Realms AI Project indust…" at bounding box center [311, 177] width 495 height 318
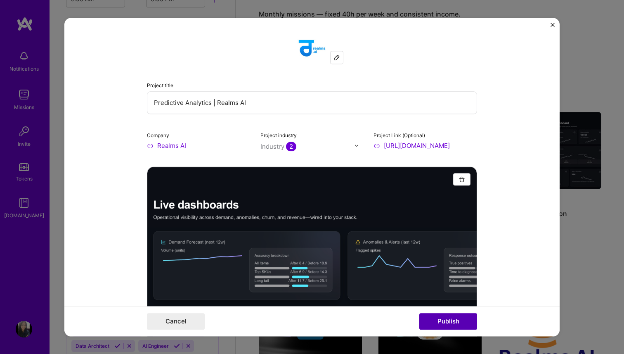
click at [451, 322] on button "Publish" at bounding box center [448, 321] width 58 height 17
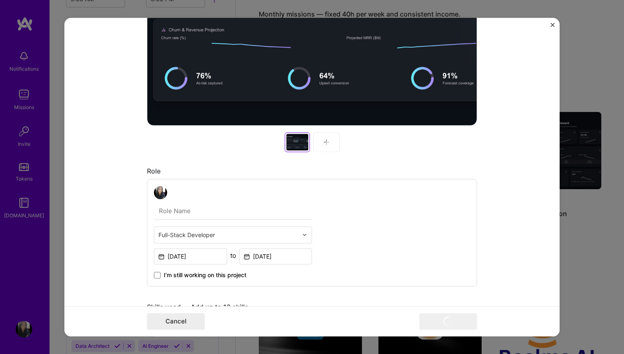
scroll to position [0, 0]
